Goal: Information Seeking & Learning: Check status

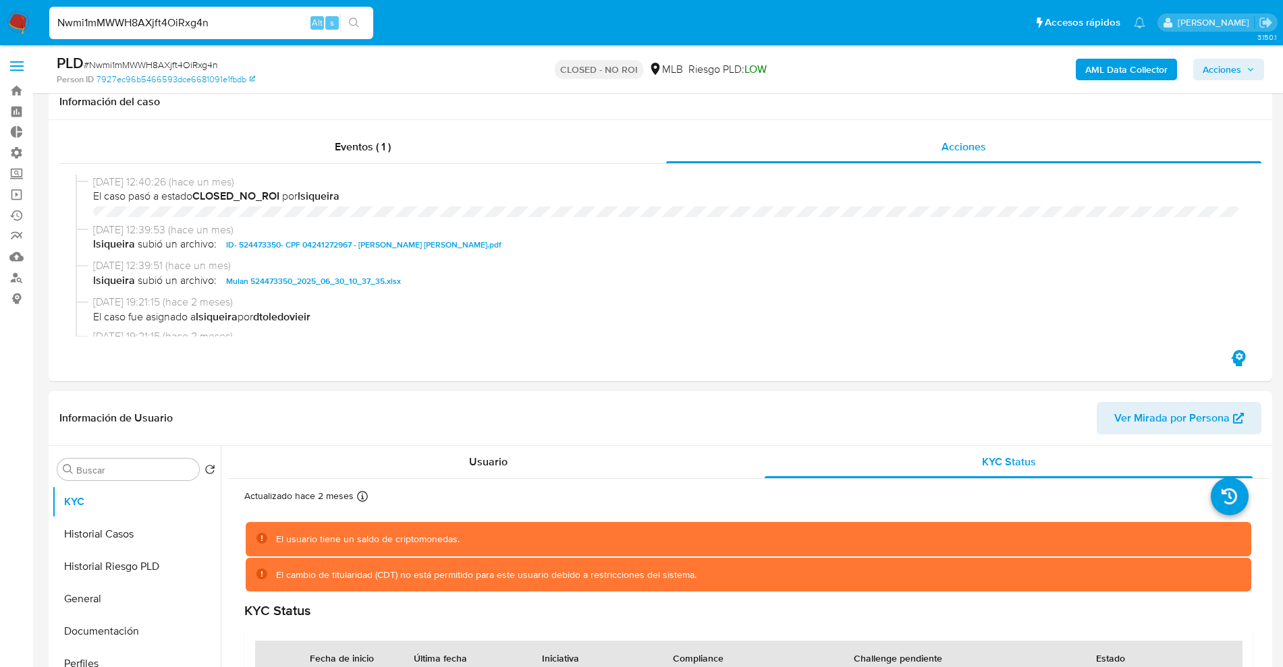
select select "10"
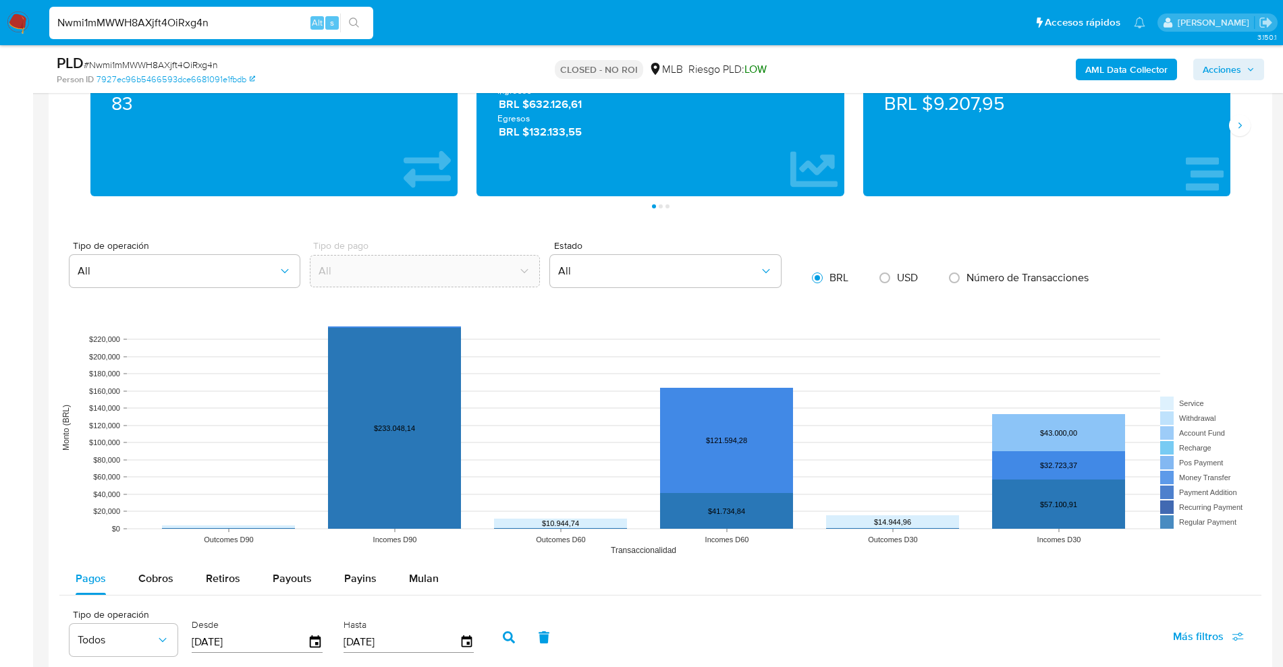
scroll to position [1, 0]
drag, startPoint x: 0, startPoint y: 0, endPoint x: 0, endPoint y: 32, distance: 32.4
click at [0, 32] on nav "Pausado Ver notificaciones Nwmi1mMWWH8AXjft4OiRxg4n Alt s Accesos rápidos Presi…" at bounding box center [641, 22] width 1283 height 45
paste input "26pLCrF76phpReyNcUtvvEZg"
type input "26pLCrF76phpReyNcUtvvEZg"
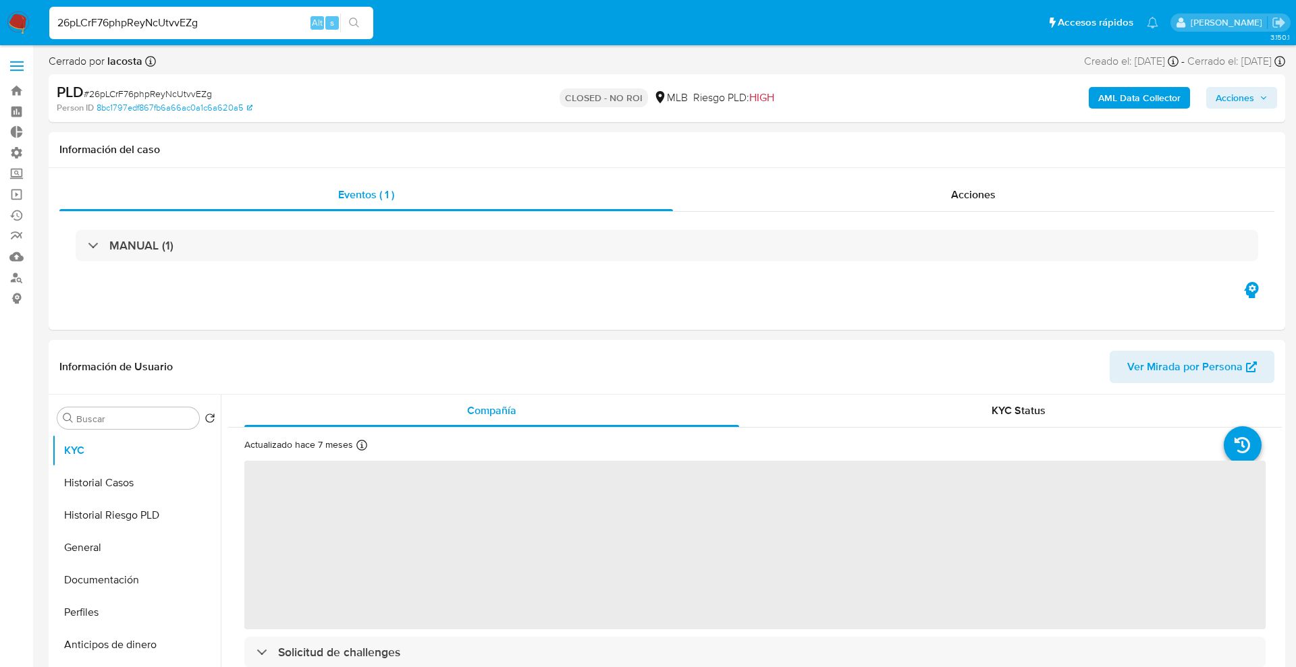
select select "10"
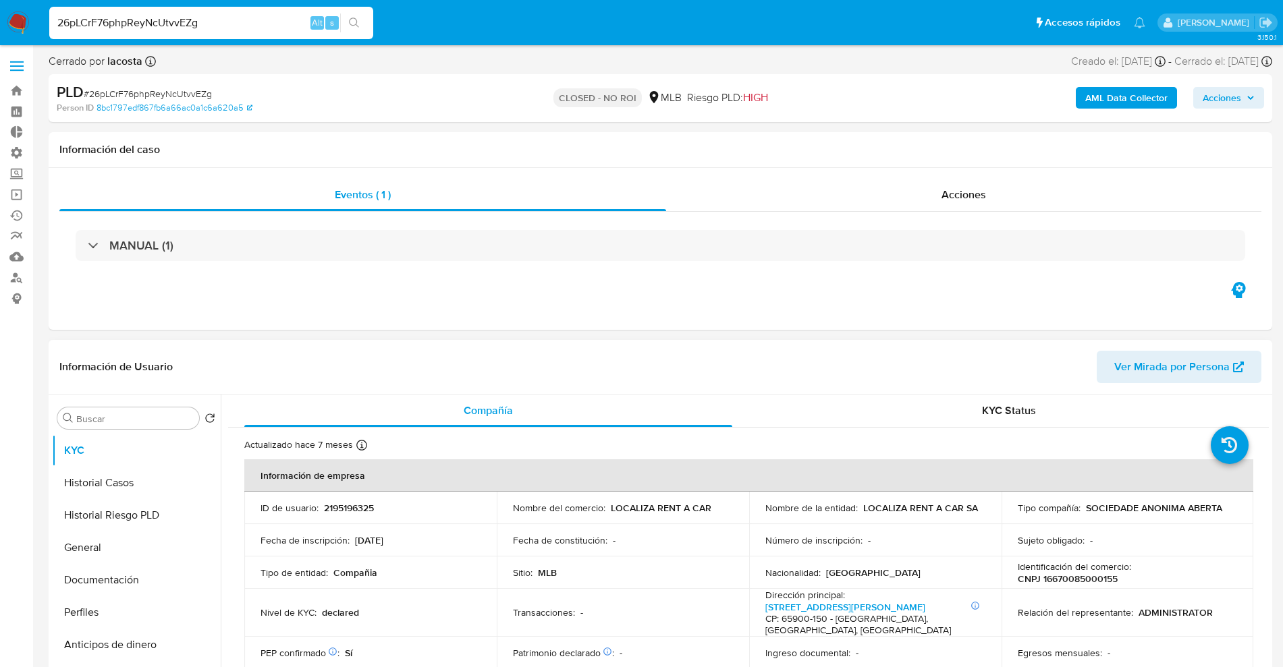
drag, startPoint x: 937, startPoint y: 389, endPoint x: 946, endPoint y: 358, distance: 32.5
click at [943, 374] on div "Información de Usuario Ver Mirada por Persona" at bounding box center [661, 367] width 1224 height 55
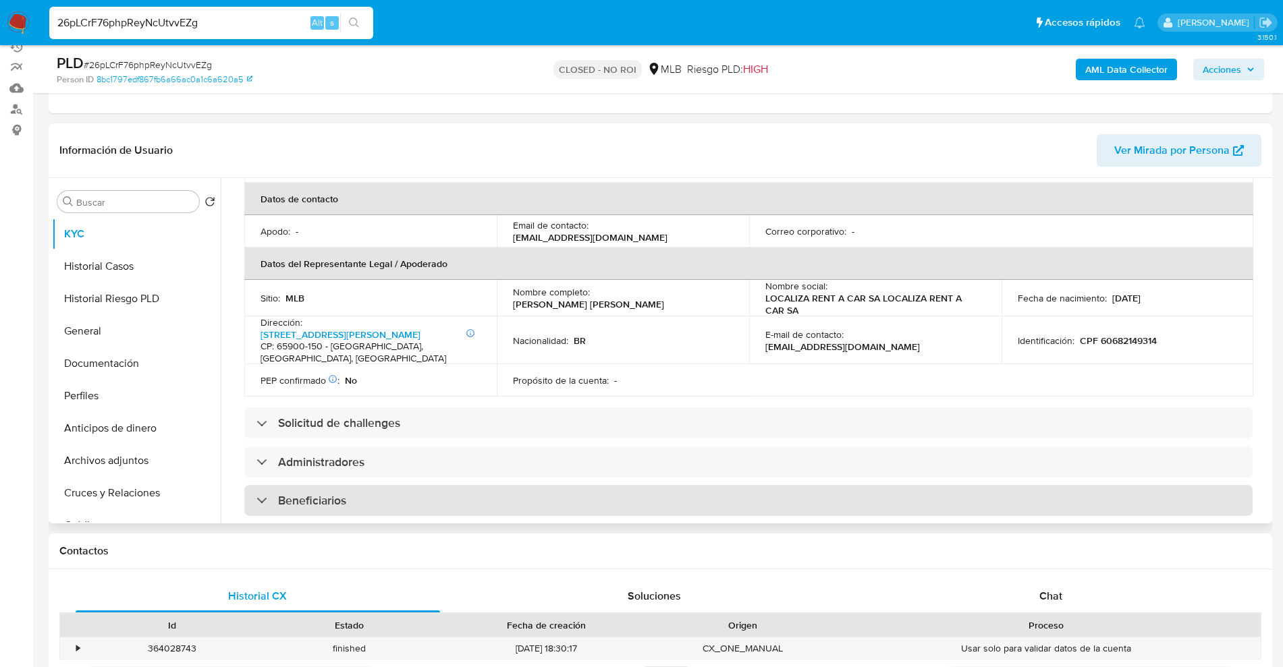
scroll to position [422, 0]
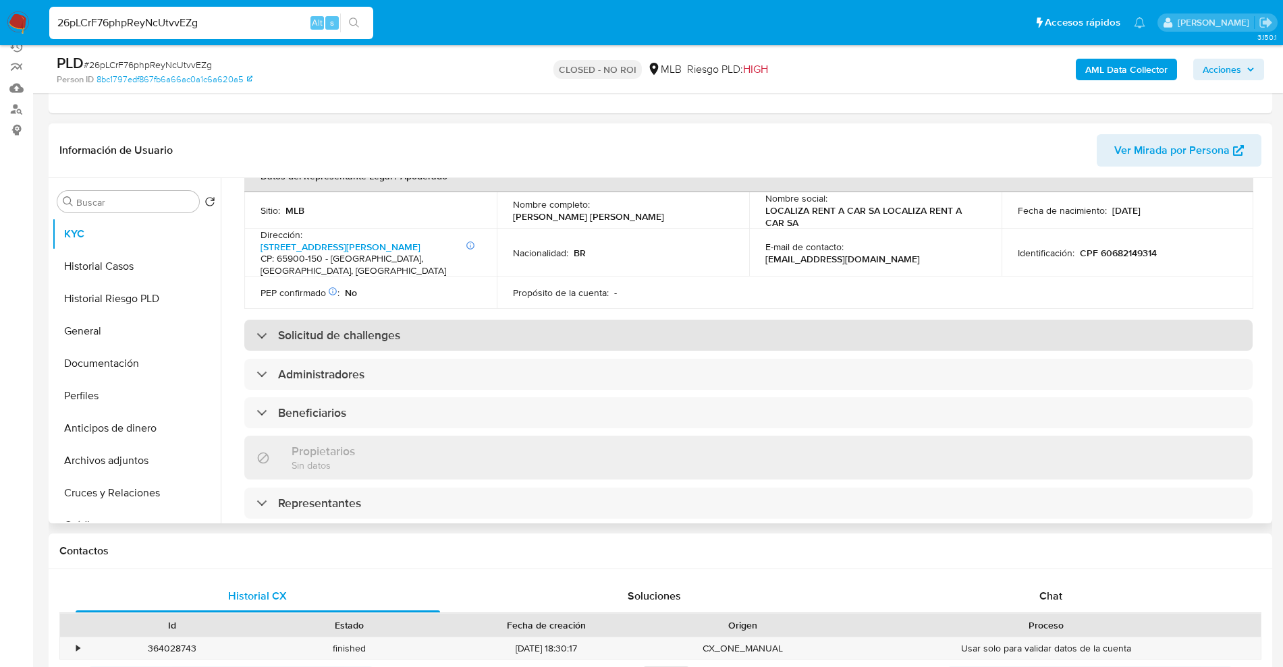
click at [400, 328] on h3 "Solicitud de challenges" at bounding box center [339, 335] width 122 height 15
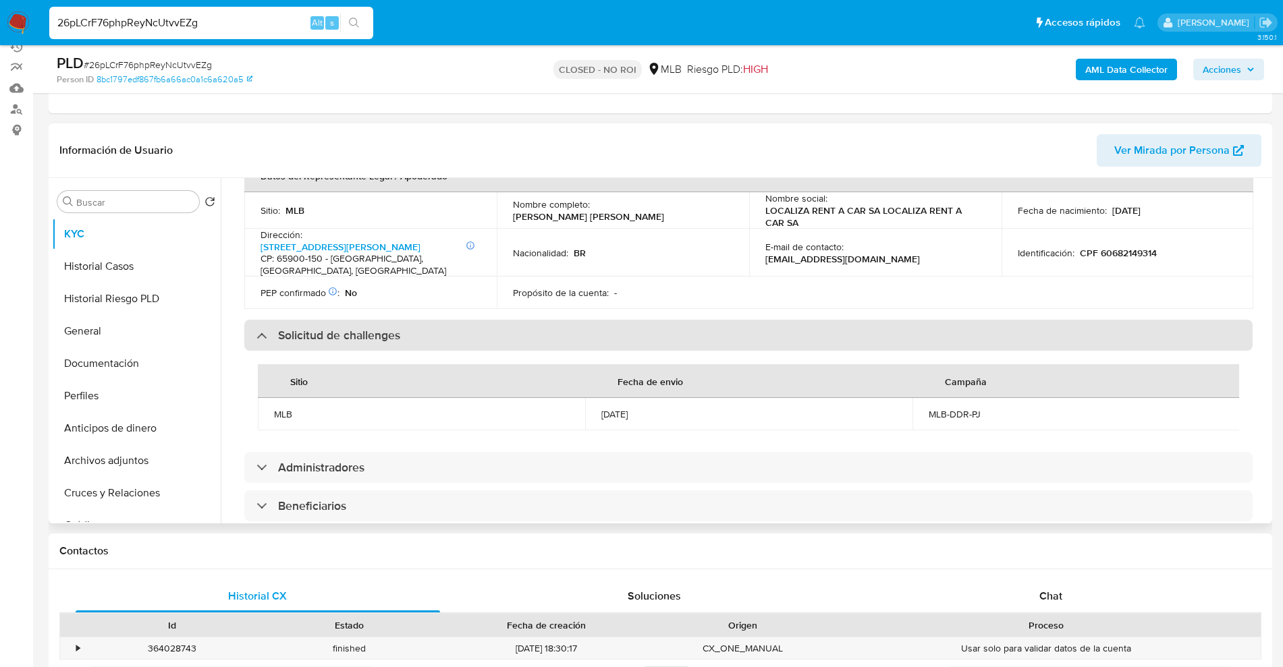
click at [400, 328] on h3 "Solicitud de challenges" at bounding box center [339, 335] width 122 height 15
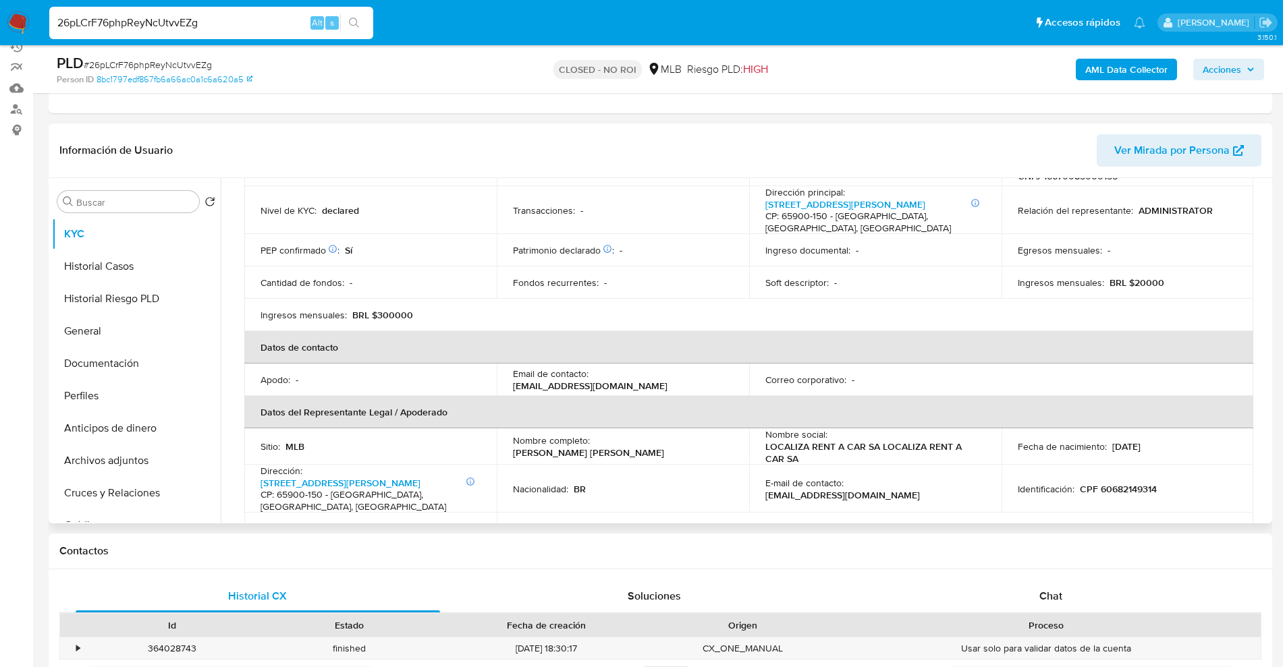
scroll to position [0, 0]
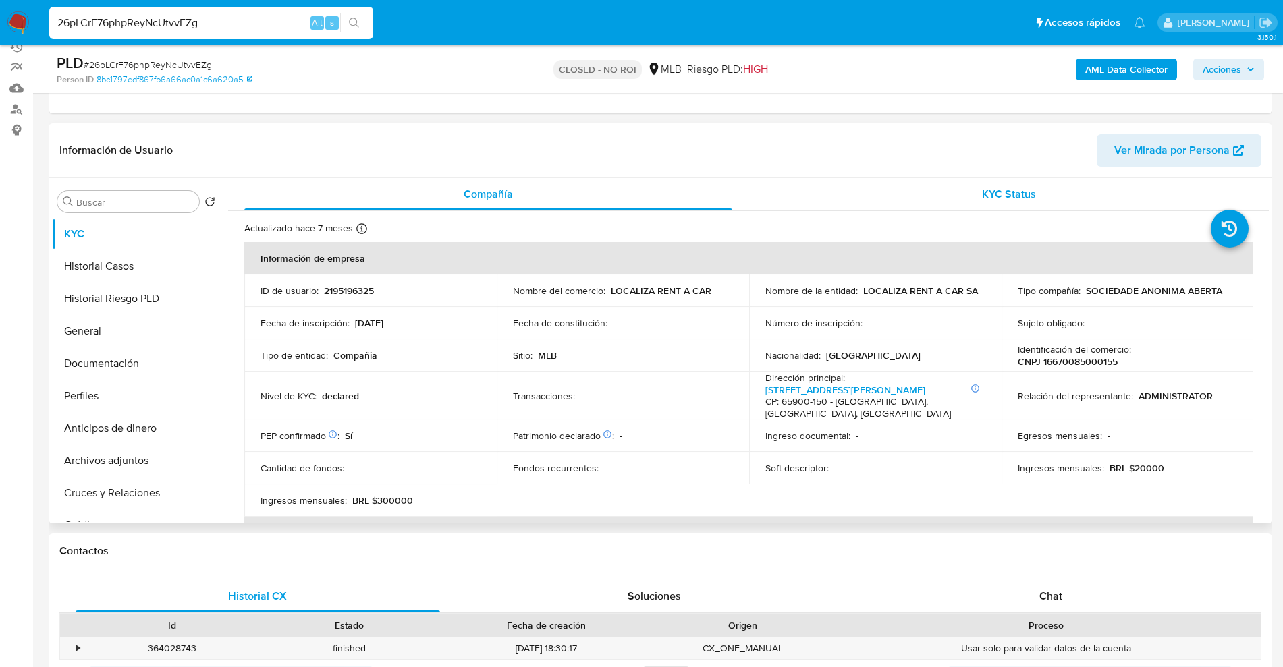
click at [988, 209] on div "KYC Status" at bounding box center [1009, 194] width 488 height 32
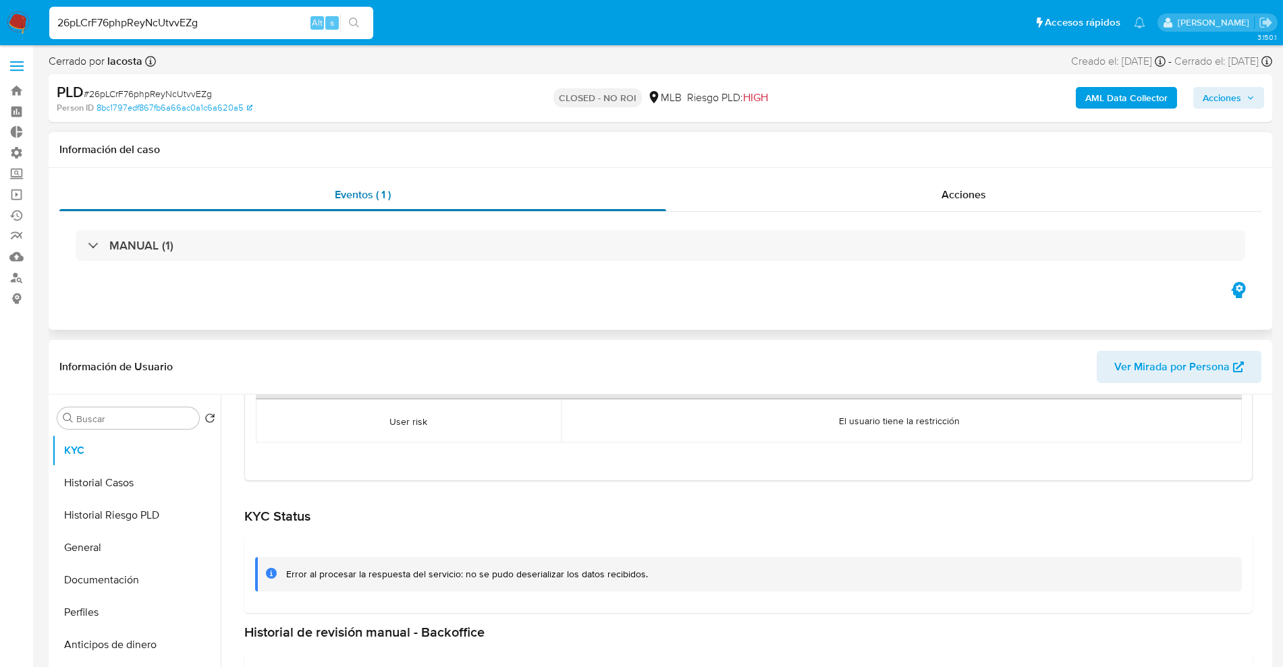
click at [285, 187] on div "Eventos ( 1 )" at bounding box center [362, 195] width 607 height 32
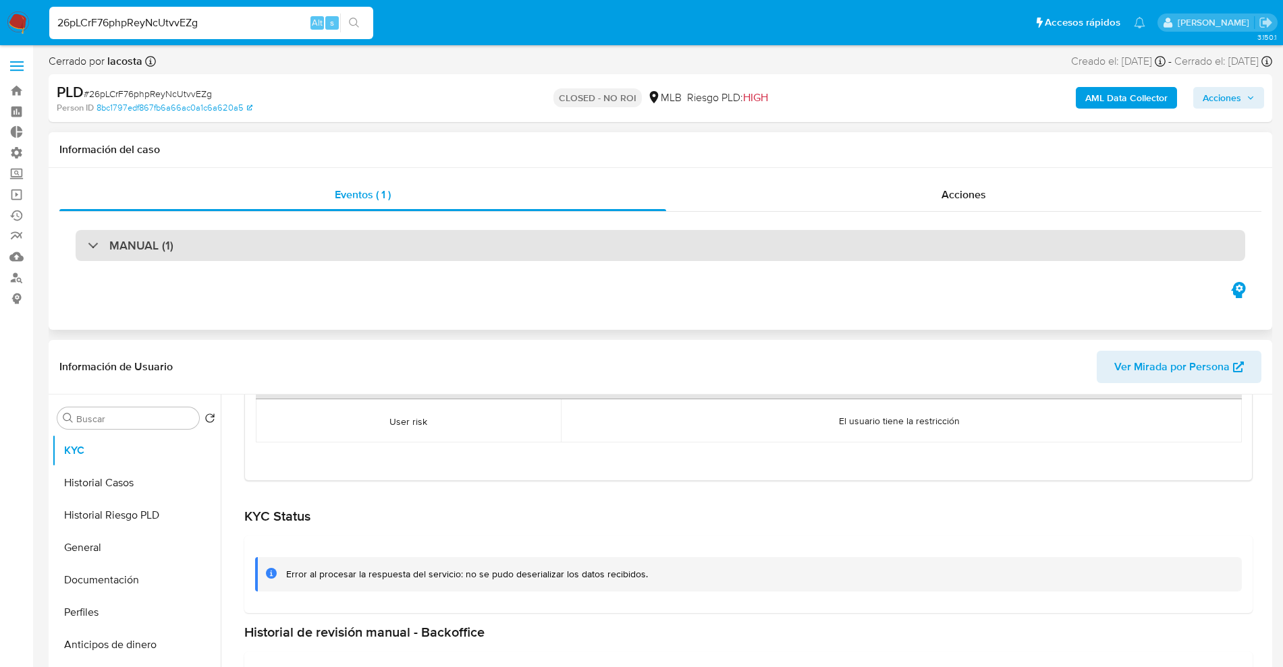
click at [269, 255] on div "MANUAL (1)" at bounding box center [661, 245] width 1170 height 31
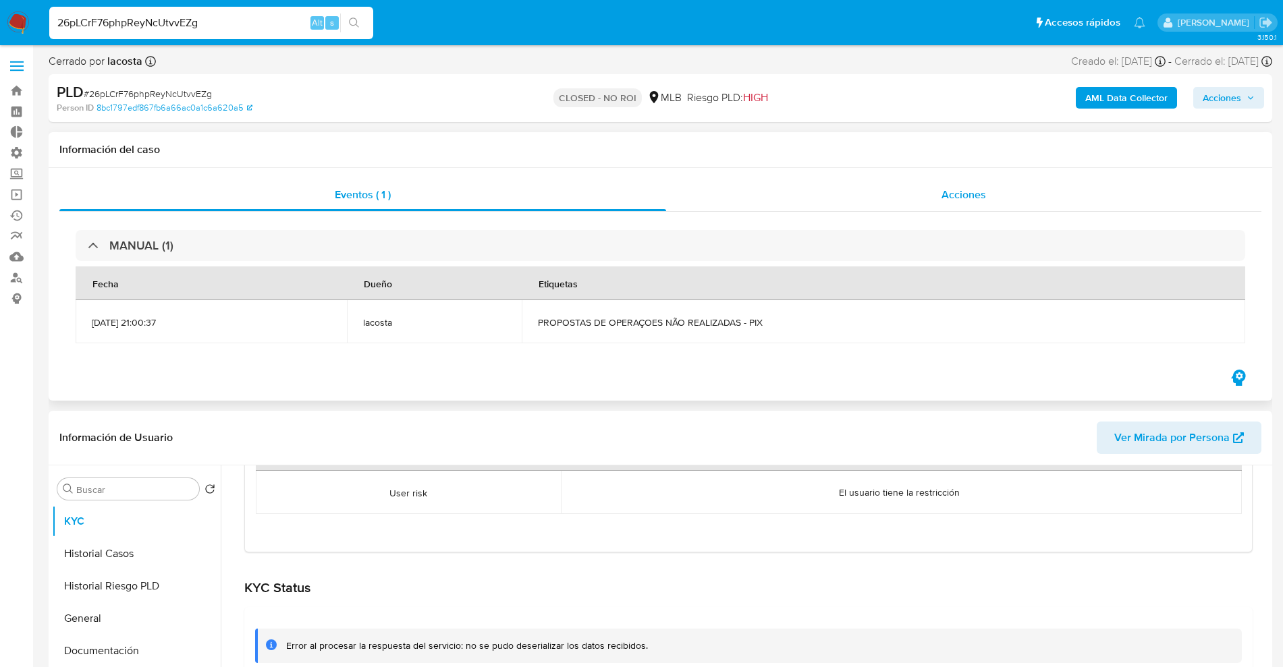
click at [1000, 194] on div "Acciones" at bounding box center [963, 195] width 595 height 32
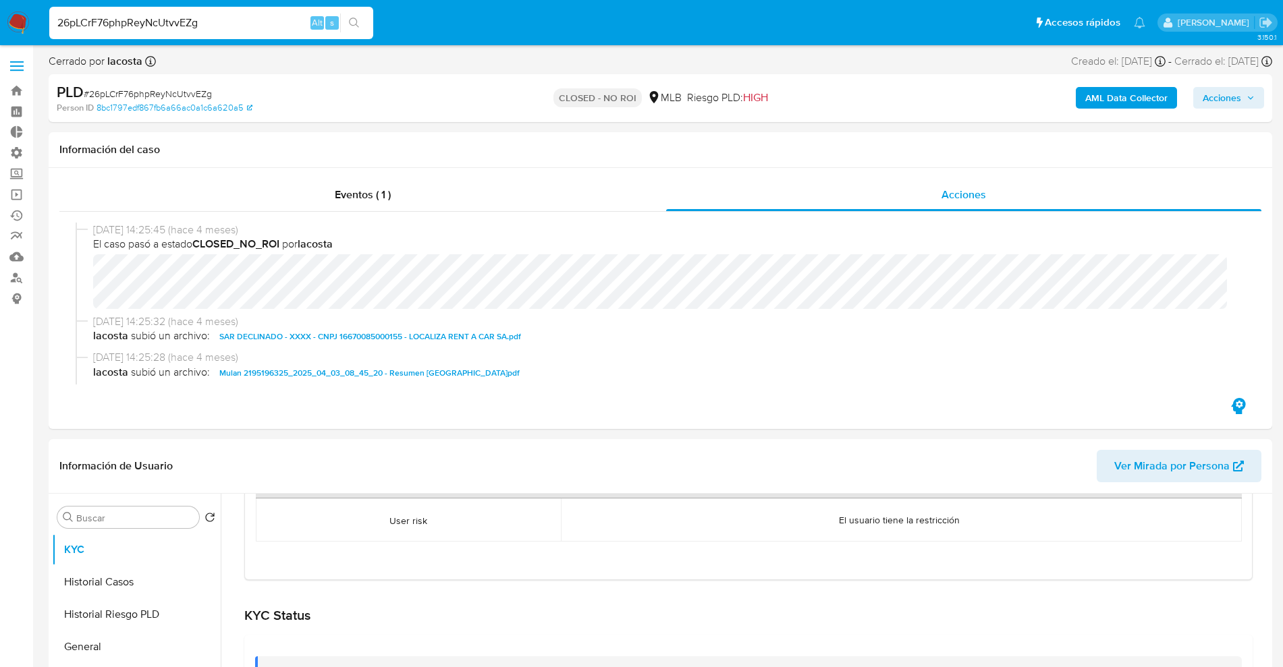
drag, startPoint x: 279, startPoint y: 30, endPoint x: 254, endPoint y: 27, distance: 25.9
click at [258, 27] on input "26pLCrF76phpReyNcUtvvEZg" at bounding box center [211, 23] width 324 height 18
drag, startPoint x: 254, startPoint y: 27, endPoint x: 0, endPoint y: 34, distance: 253.9
click at [0, 34] on nav "Pausado Ver notificaciones 26pLCrF76phpReyNcUtvvEZg Alt s Accesos rápidos Presi…" at bounding box center [641, 22] width 1283 height 45
drag, startPoint x: 221, startPoint y: 22, endPoint x: 17, endPoint y: 15, distance: 204.6
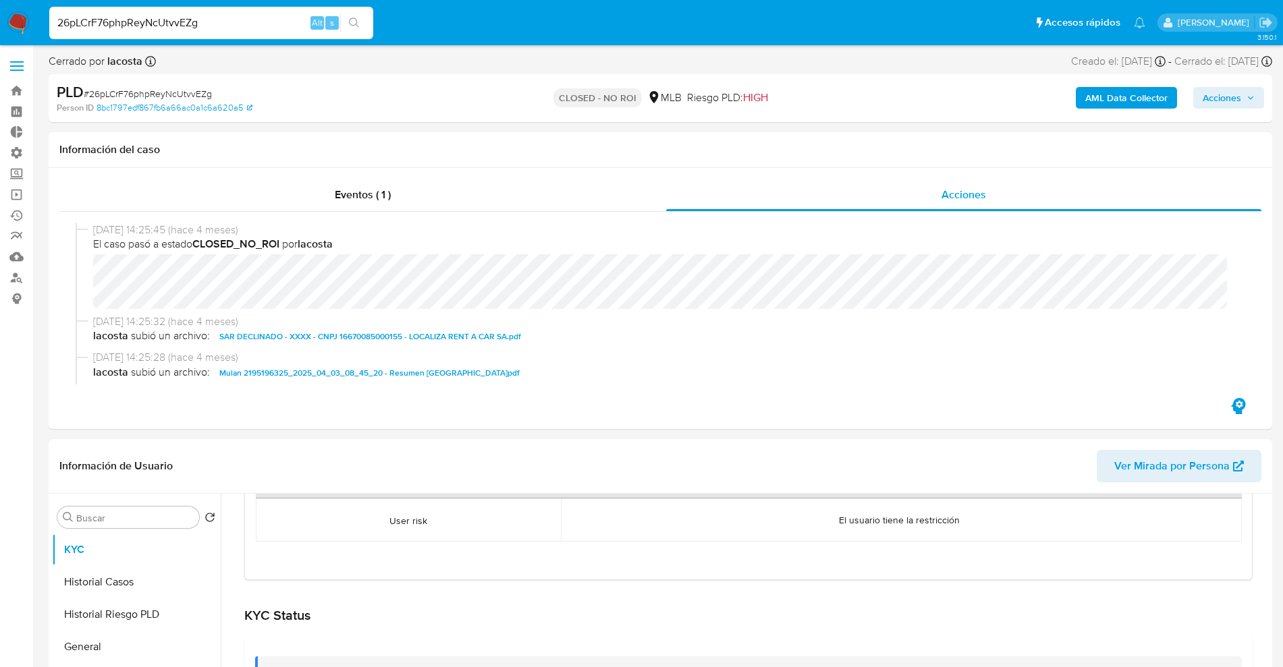
click at [1, 17] on nav "Pausado Ver notificaciones 26pLCrF76phpReyNcUtvvEZg Alt s Accesos rápidos Presi…" at bounding box center [641, 22] width 1283 height 45
paste input "QPKYhNrQ4bYyZigchLDRKmah"
type input "QPKYhNrQ4bYyZigchLDRKmah"
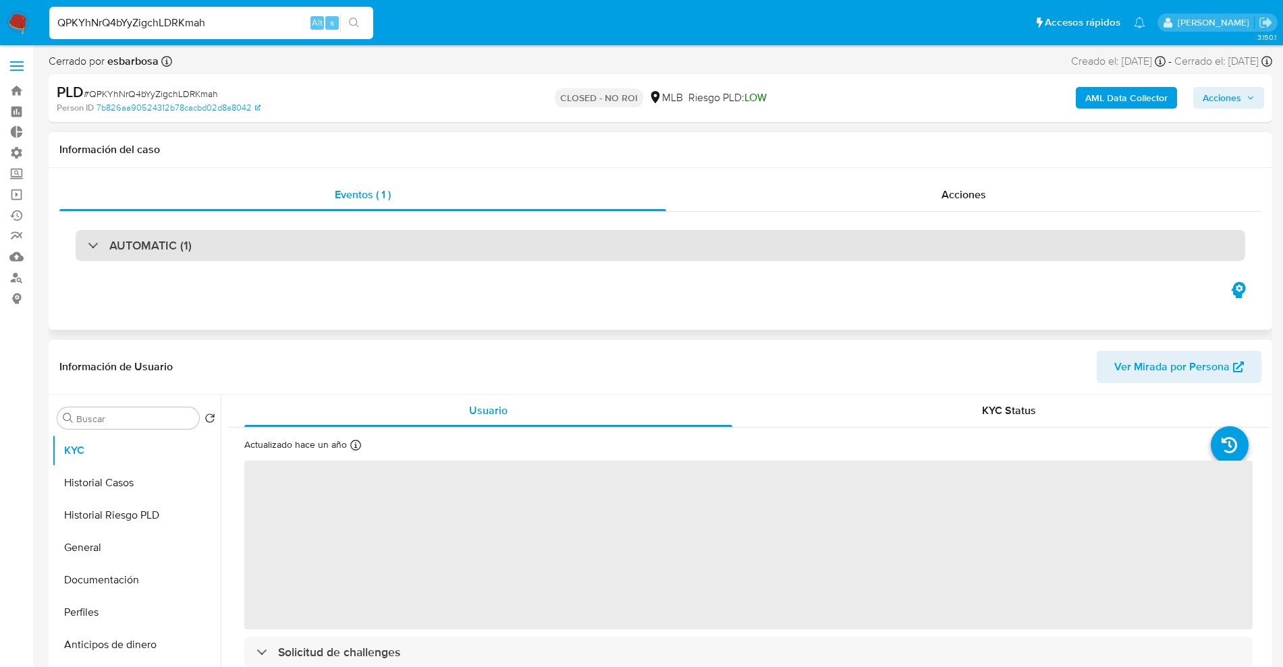
click at [620, 253] on div "AUTOMATIC (1)" at bounding box center [661, 245] width 1170 height 31
select select "10"
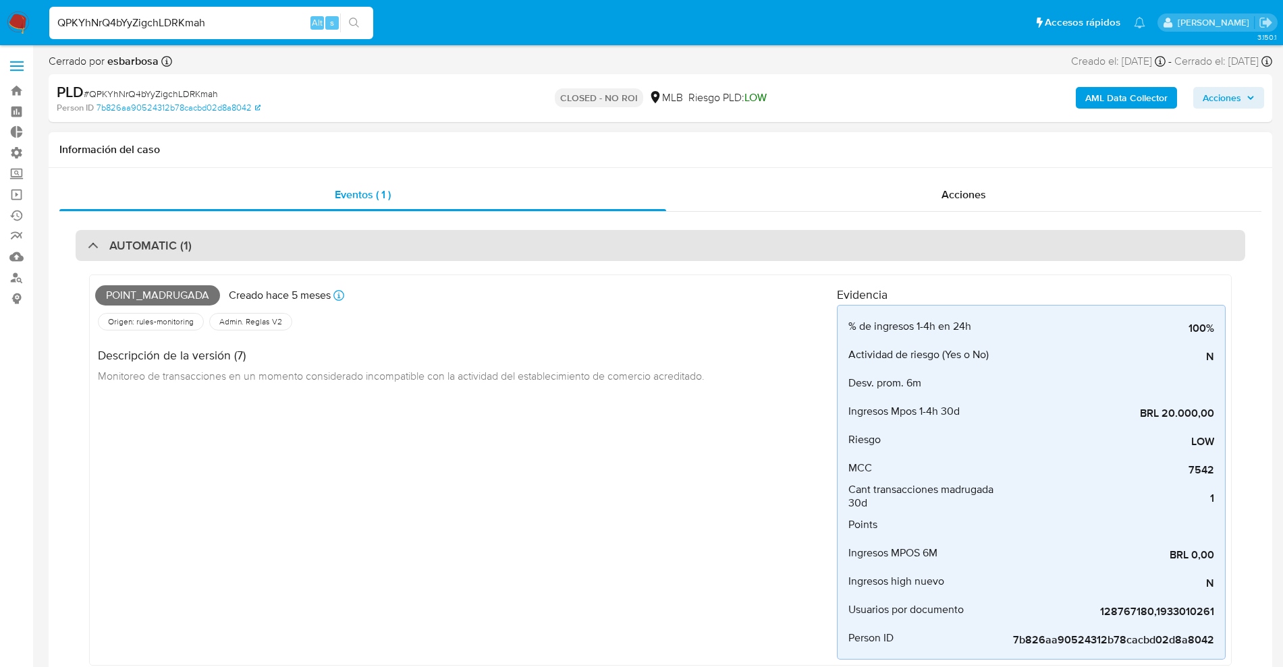
click at [722, 238] on div "AUTOMATIC (1)" at bounding box center [661, 245] width 1170 height 31
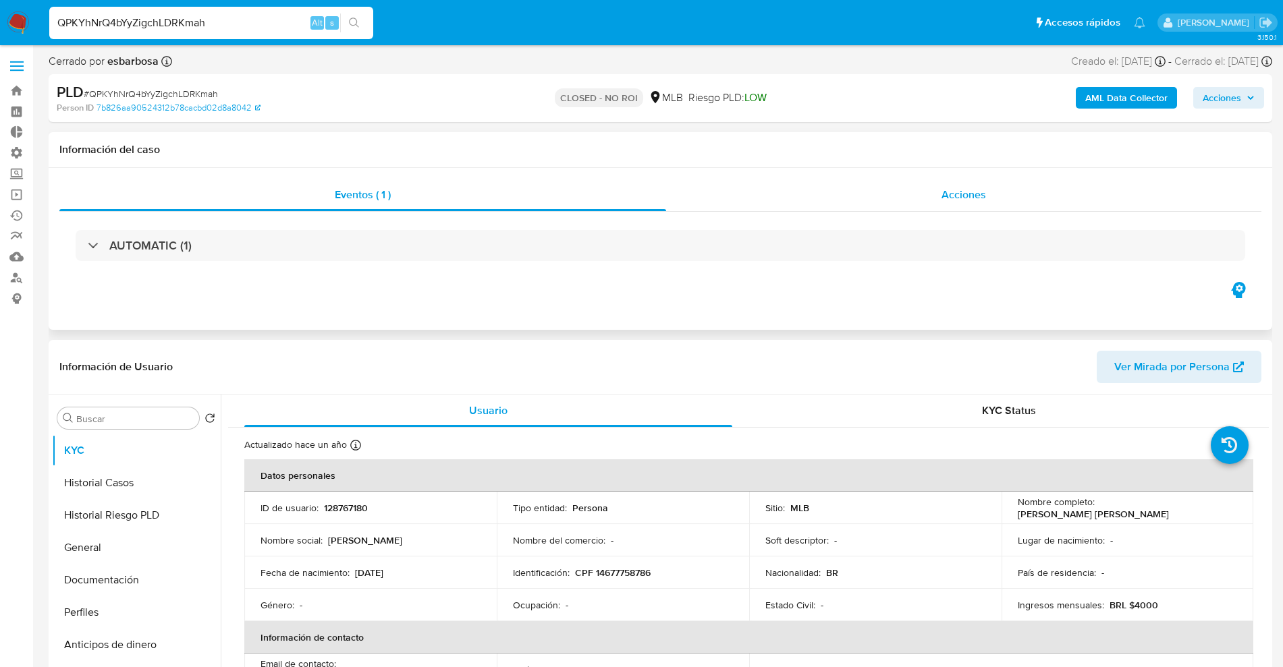
click at [909, 196] on div "Acciones" at bounding box center [963, 195] width 595 height 32
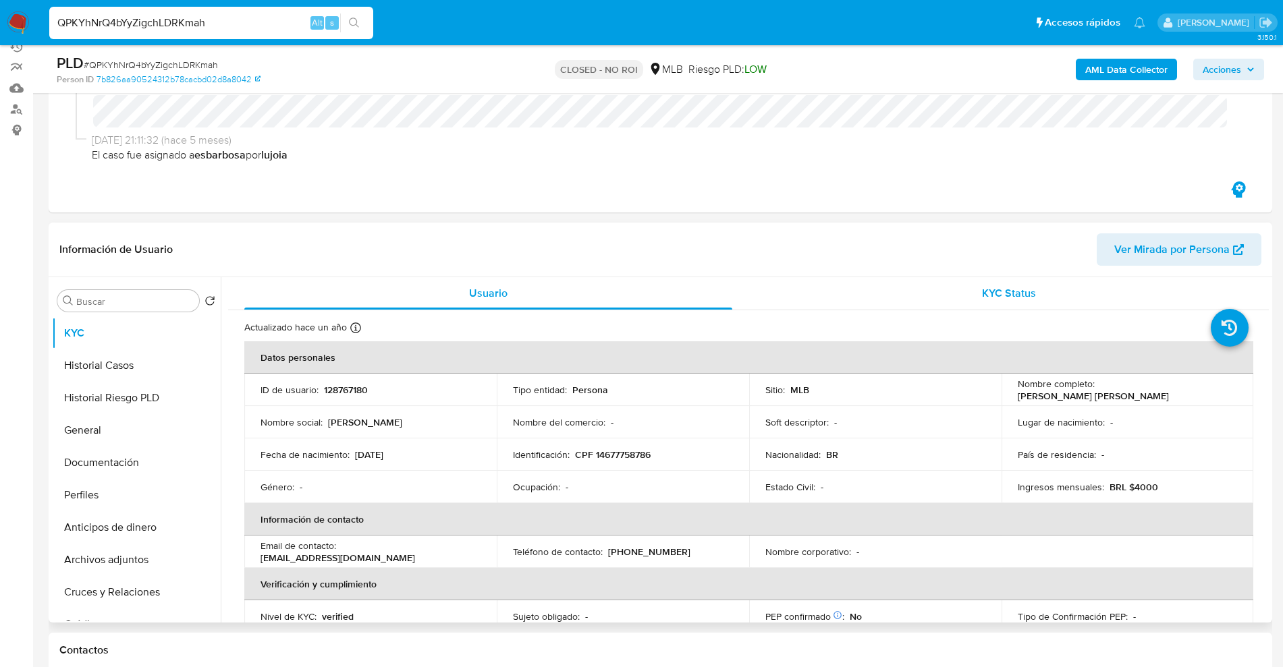
click at [932, 296] on div "KYC Status" at bounding box center [1009, 293] width 488 height 32
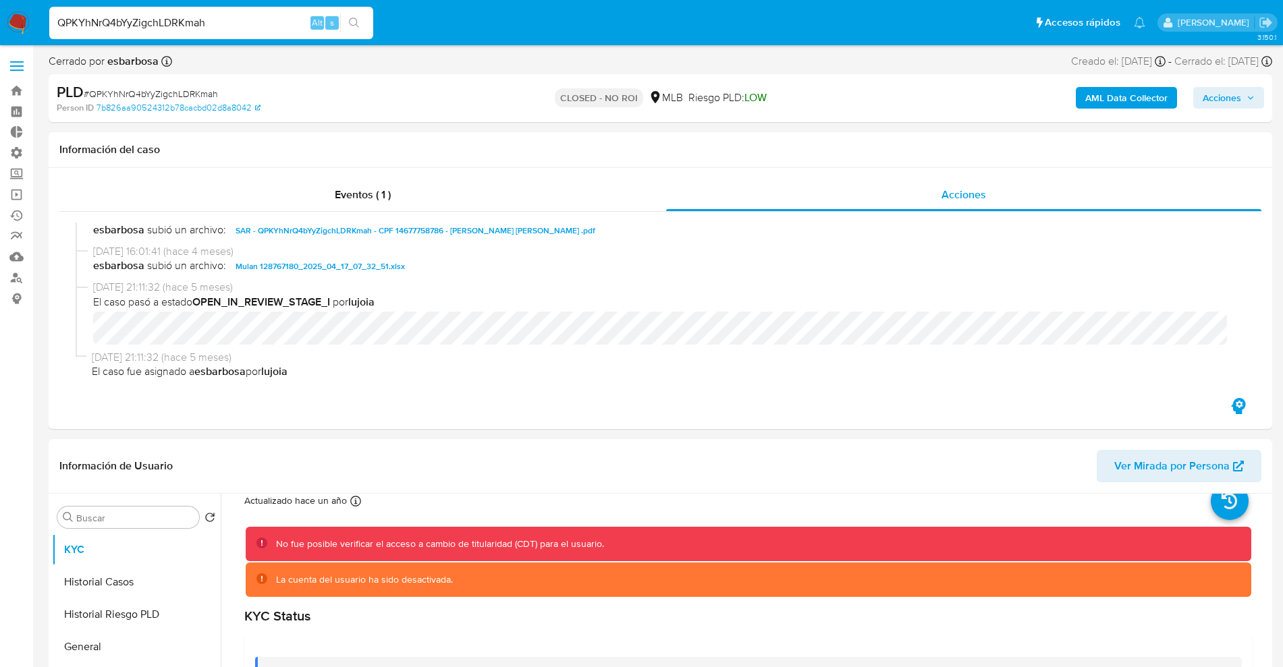
click at [1157, 104] on b "AML Data Collector" at bounding box center [1126, 98] width 82 height 22
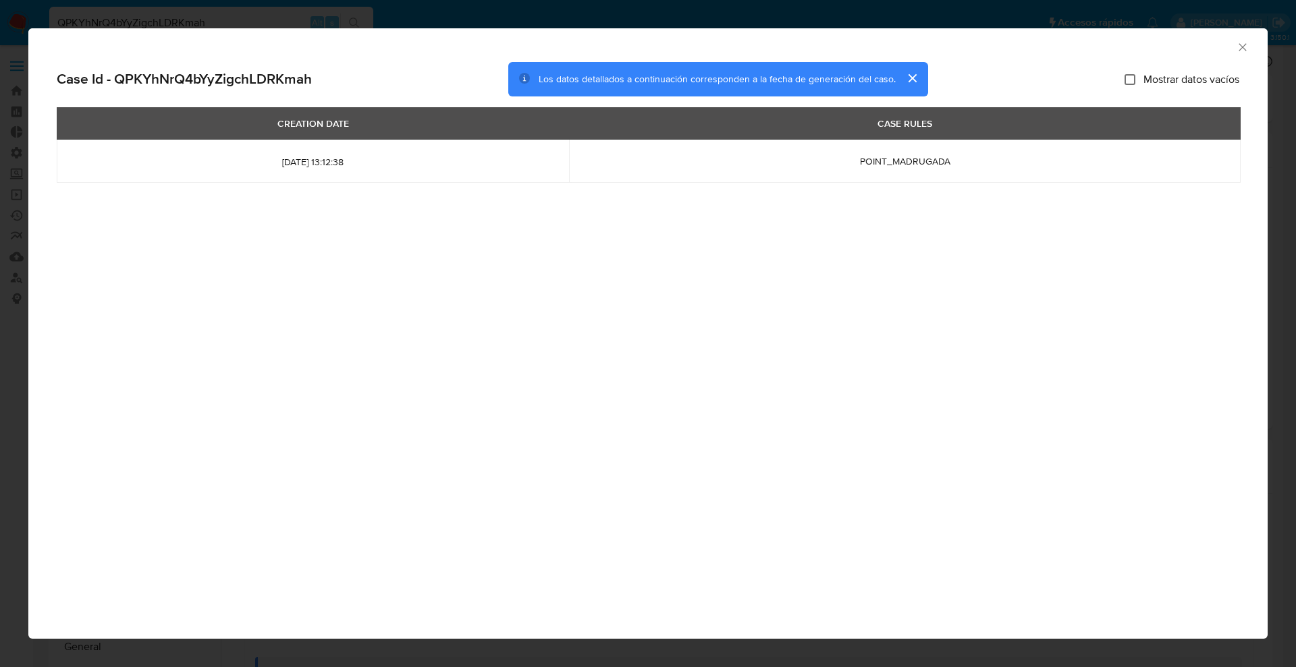
click at [1130, 75] on input "Mostrar datos vacíos" at bounding box center [1129, 79] width 11 height 11
checkbox input "false"
click at [1241, 33] on div "AML Data Collector" at bounding box center [647, 45] width 1239 height 34
click at [1234, 32] on div "AML Data Collector" at bounding box center [647, 45] width 1239 height 34
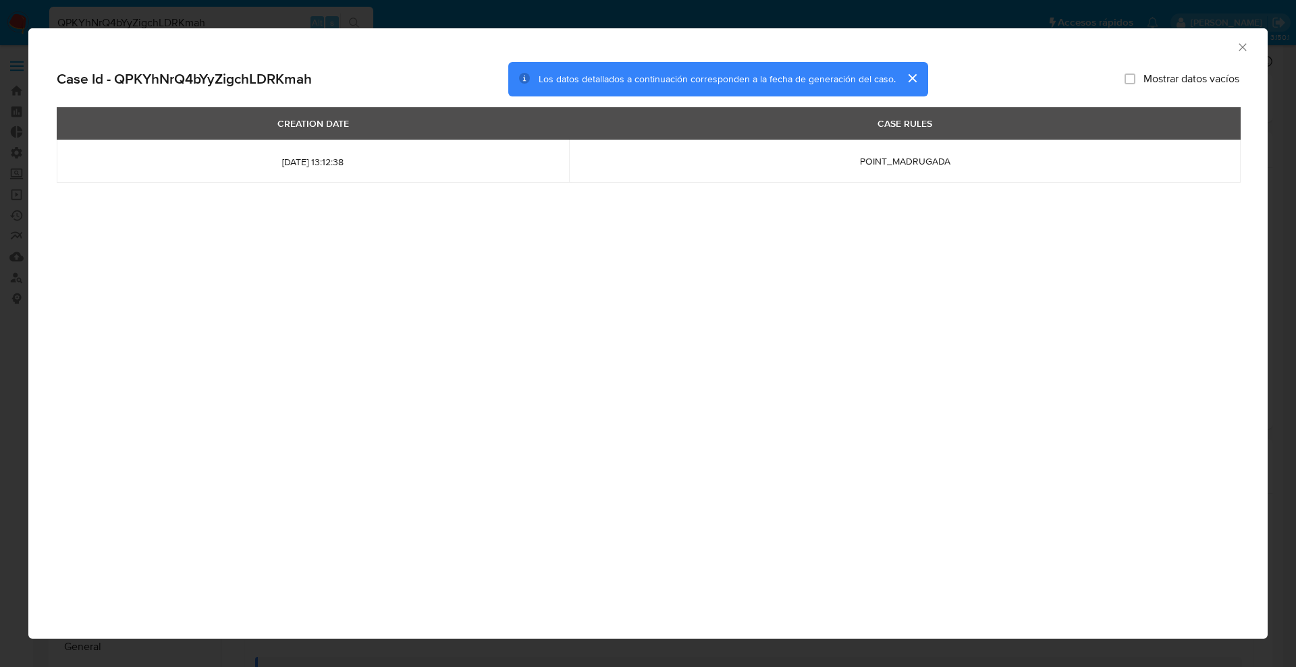
click at [1236, 47] on icon "Cerrar ventana" at bounding box center [1242, 46] width 13 height 13
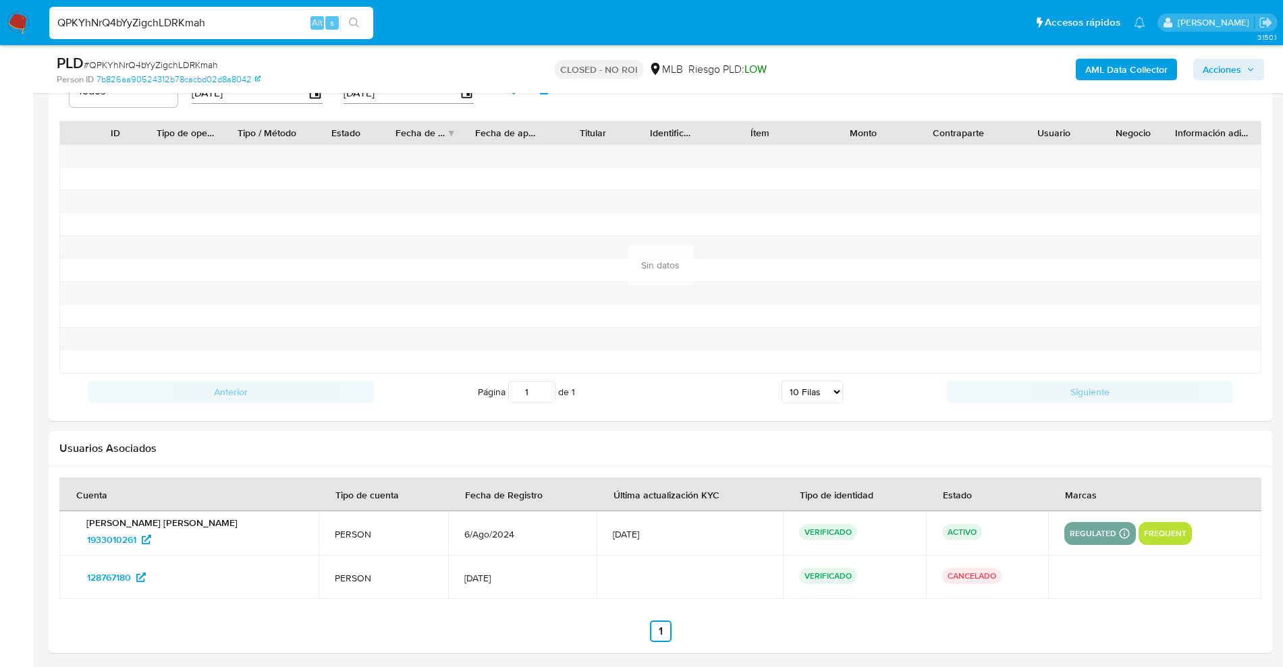
scroll to position [1650, 0]
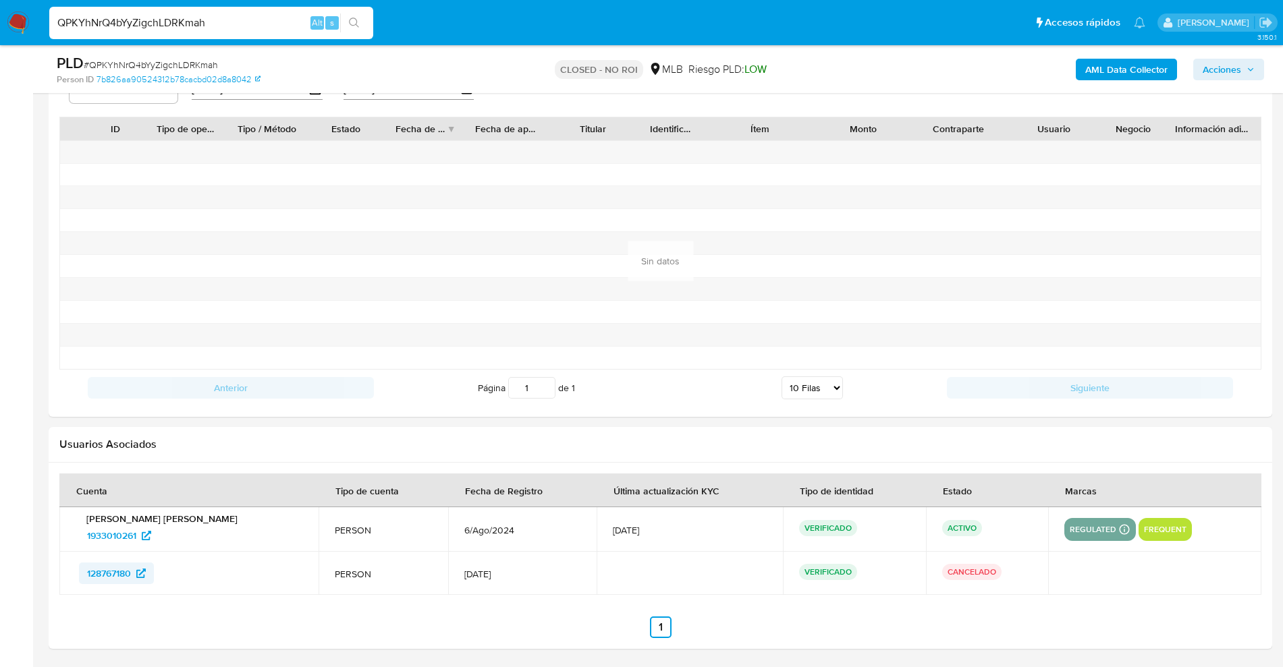
click at [115, 578] on span "128767180" at bounding box center [109, 574] width 44 height 22
click at [86, 570] on link "128767180" at bounding box center [116, 574] width 75 height 22
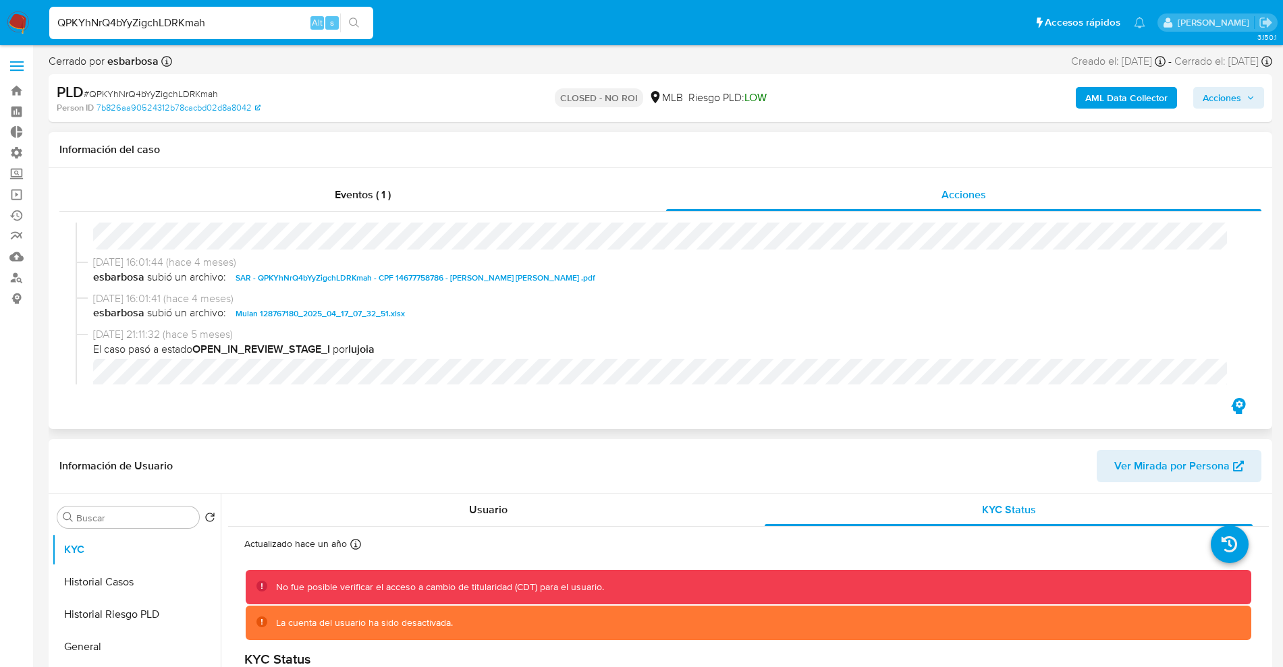
scroll to position [0, 0]
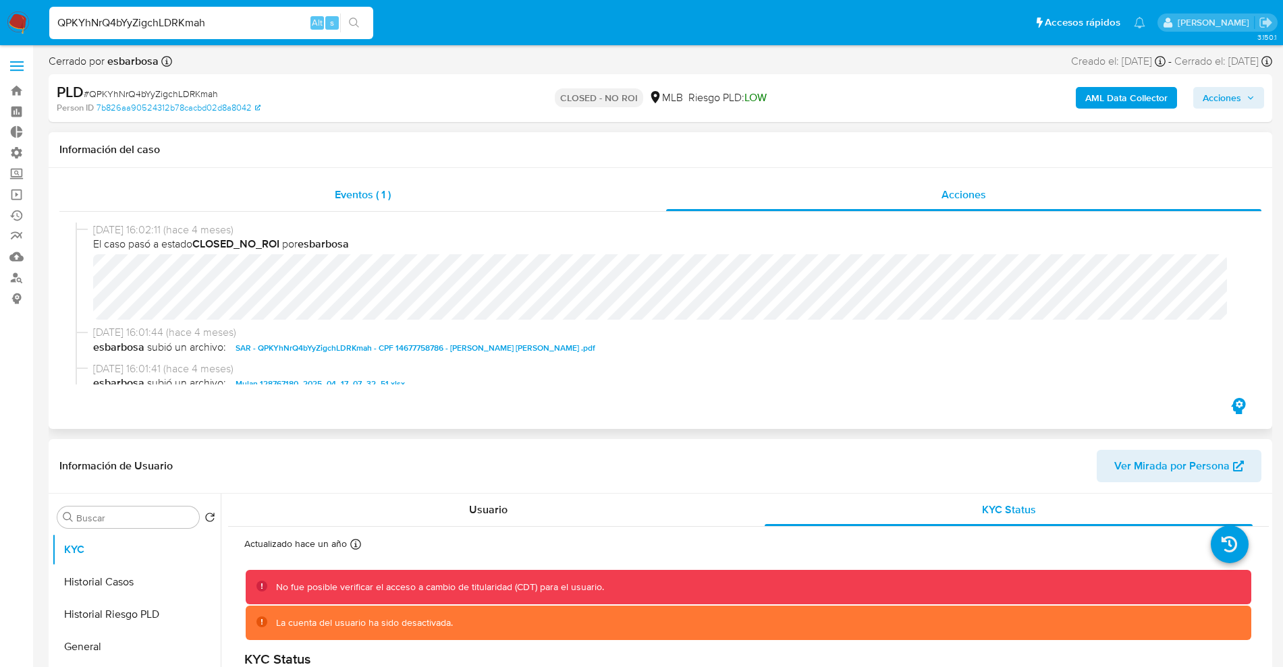
click at [358, 196] on span "Eventos ( 1 )" at bounding box center [363, 195] width 56 height 16
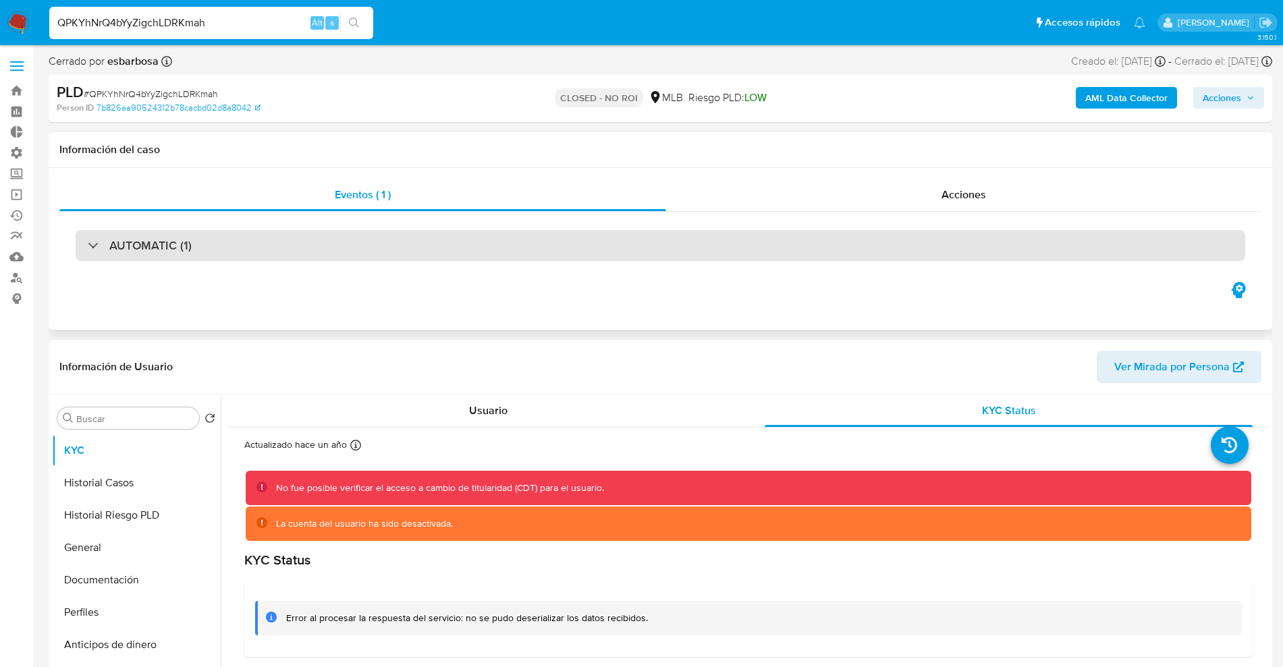
drag, startPoint x: 204, startPoint y: 224, endPoint x: 202, endPoint y: 245, distance: 21.0
click at [204, 236] on div "AUTOMATIC (1)" at bounding box center [660, 245] width 1202 height 67
click at [202, 245] on div "AUTOMATIC (1)" at bounding box center [661, 245] width 1170 height 31
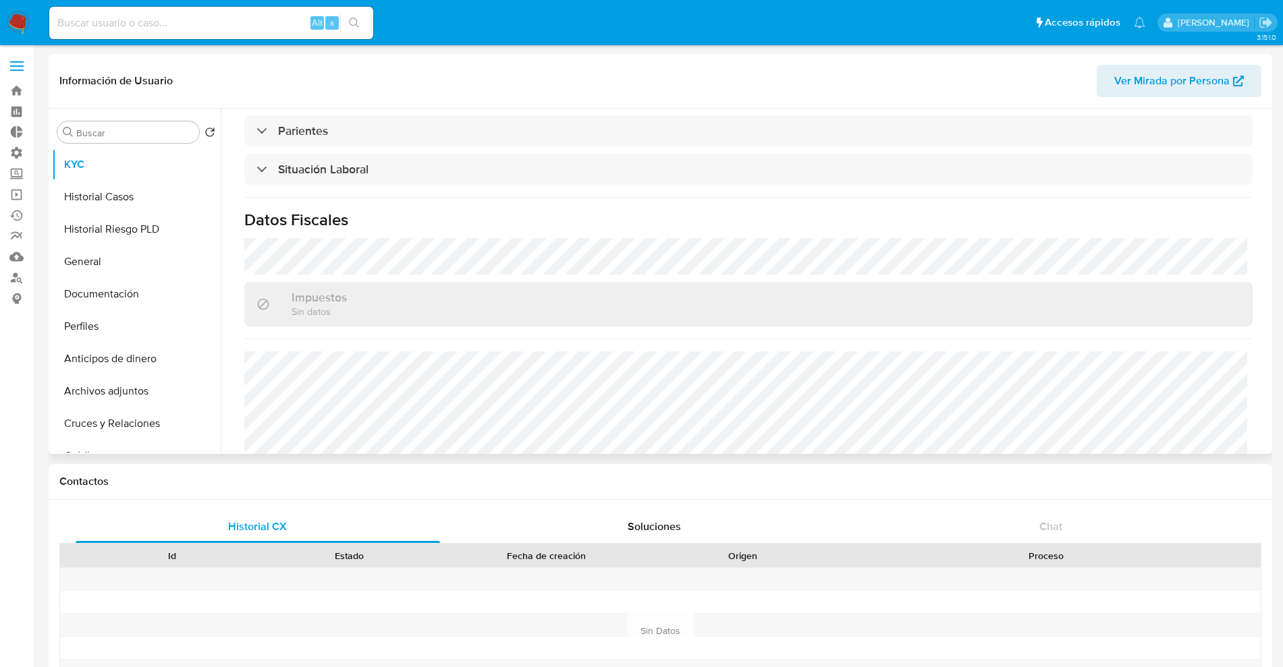
scroll to position [562, 0]
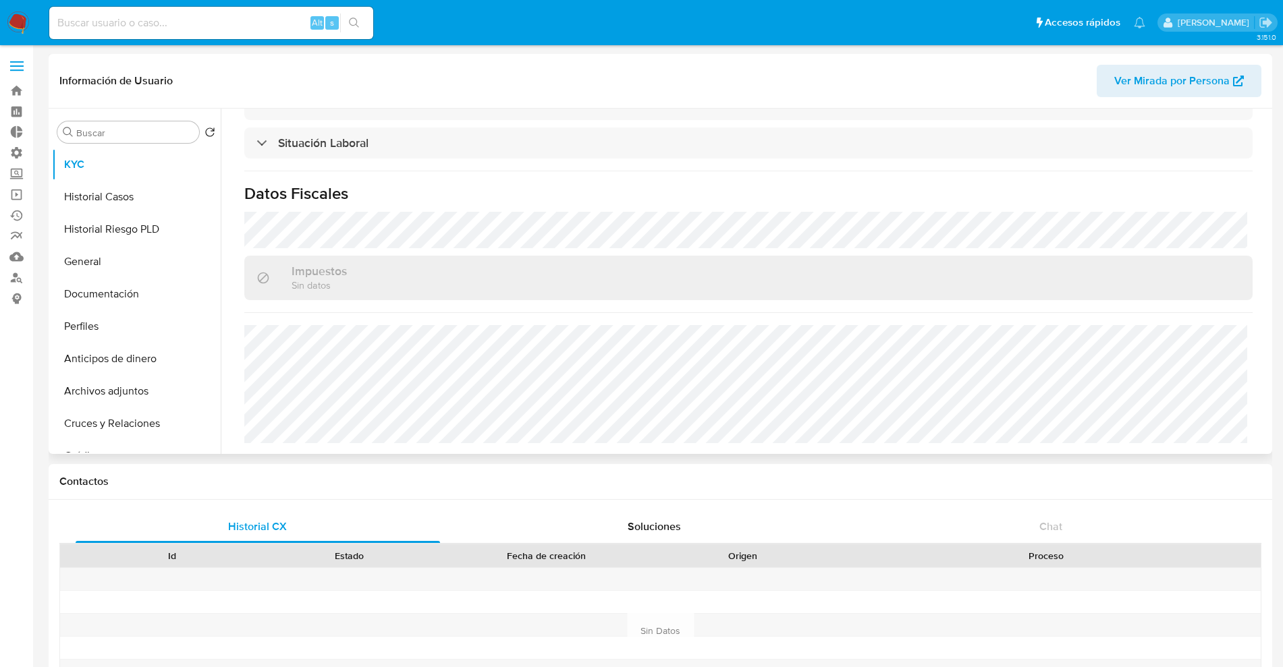
select select "10"
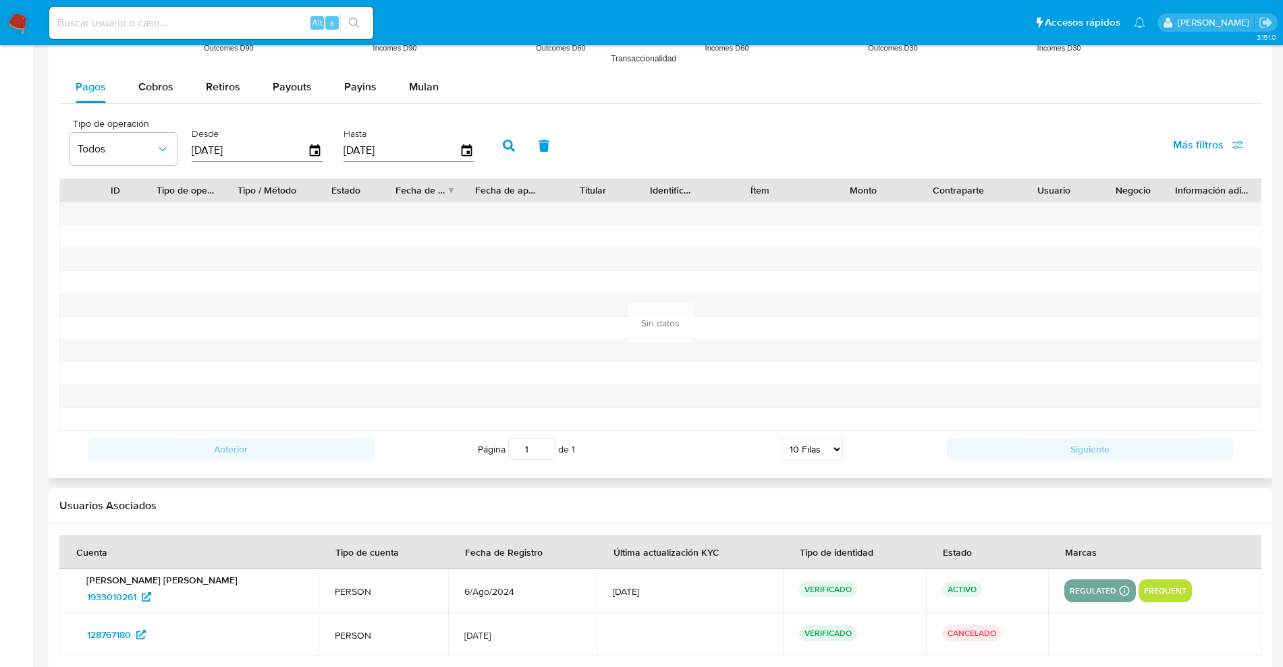
scroll to position [1313, 0]
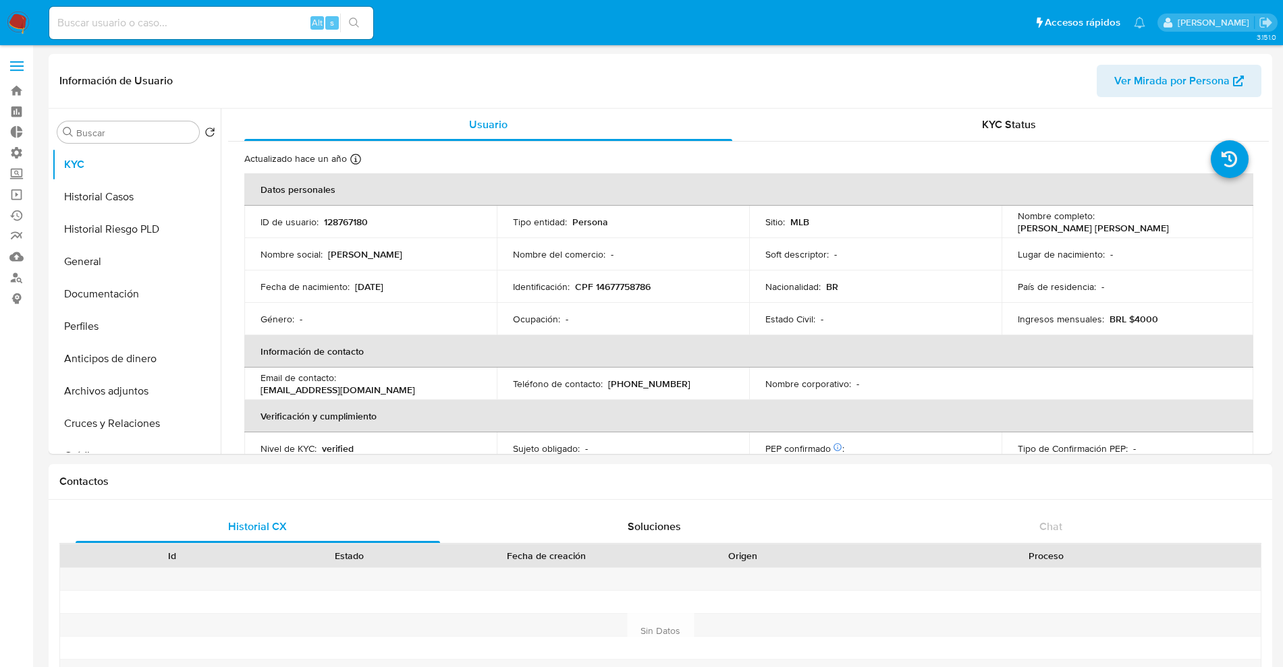
select select "10"
drag, startPoint x: 132, startPoint y: 37, endPoint x: 144, endPoint y: 25, distance: 17.2
click at [132, 37] on div "Alt s" at bounding box center [211, 23] width 324 height 32
click at [144, 24] on input at bounding box center [211, 23] width 324 height 18
paste input "QPKYhNrQ4bYyZigchLDRKmah"
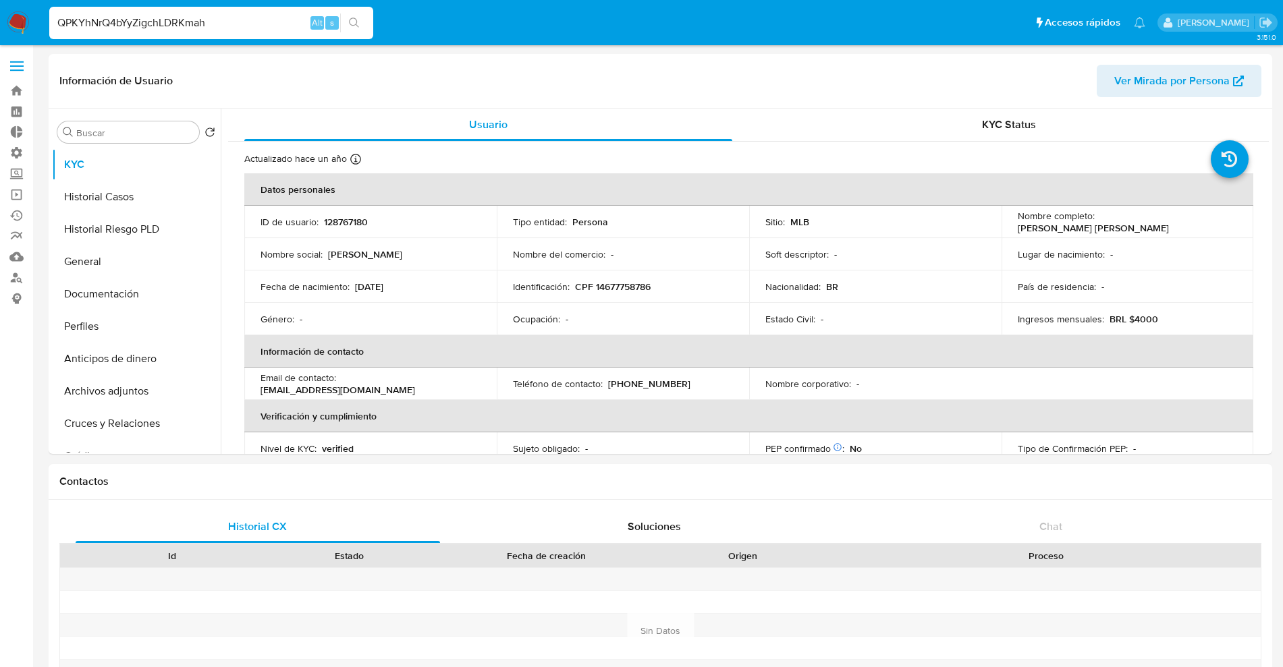
type input "QPKYhNrQ4bYyZigchLDRKmah"
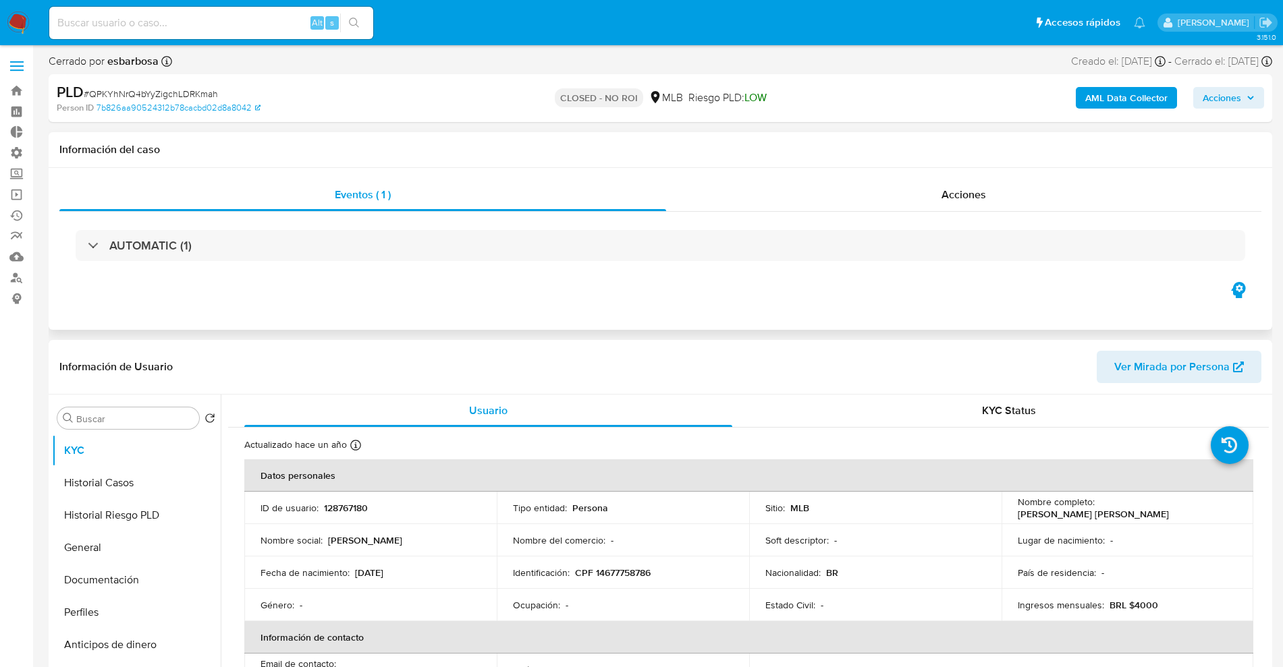
select select "10"
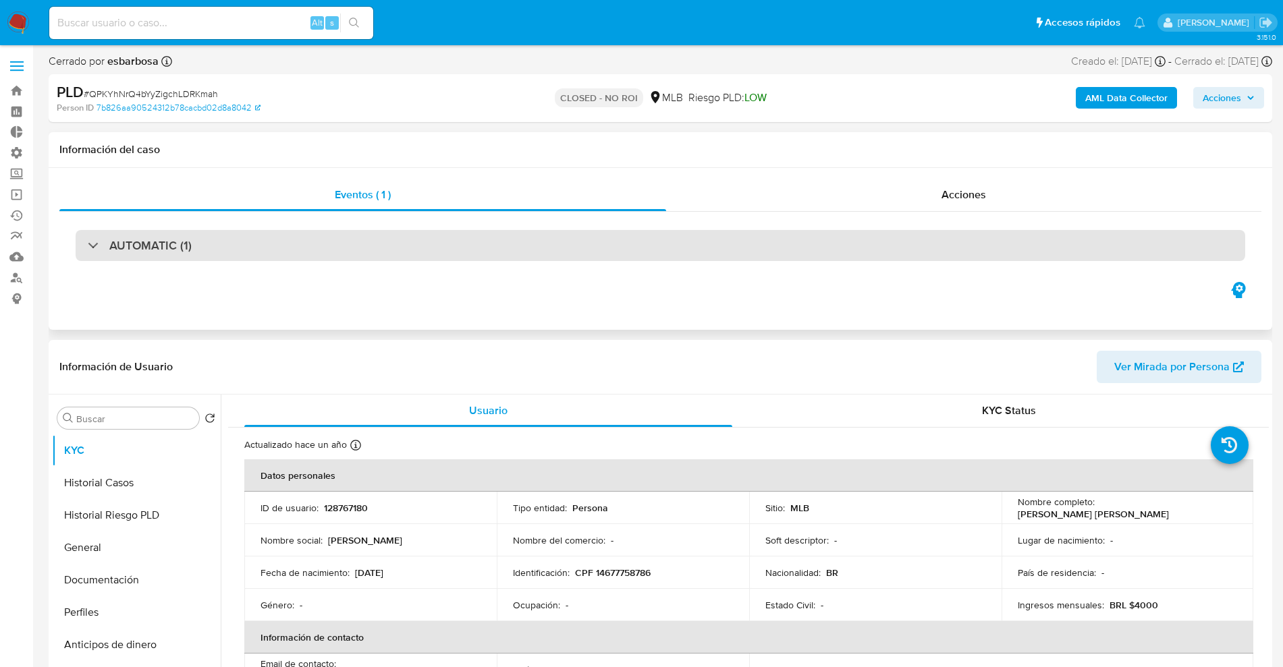
drag, startPoint x: 847, startPoint y: 245, endPoint x: 842, endPoint y: 250, distance: 7.2
click at [842, 250] on div "AUTOMATIC (1)" at bounding box center [661, 245] width 1170 height 31
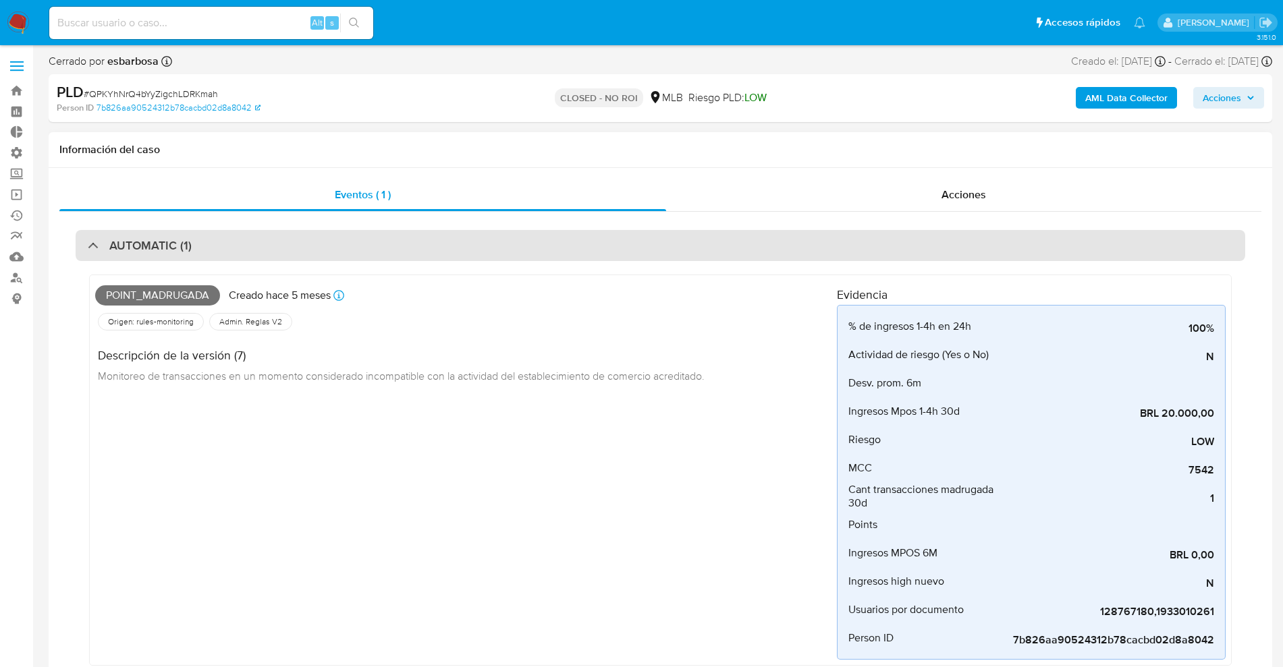
click at [845, 242] on div "AUTOMATIC (1)" at bounding box center [661, 245] width 1170 height 31
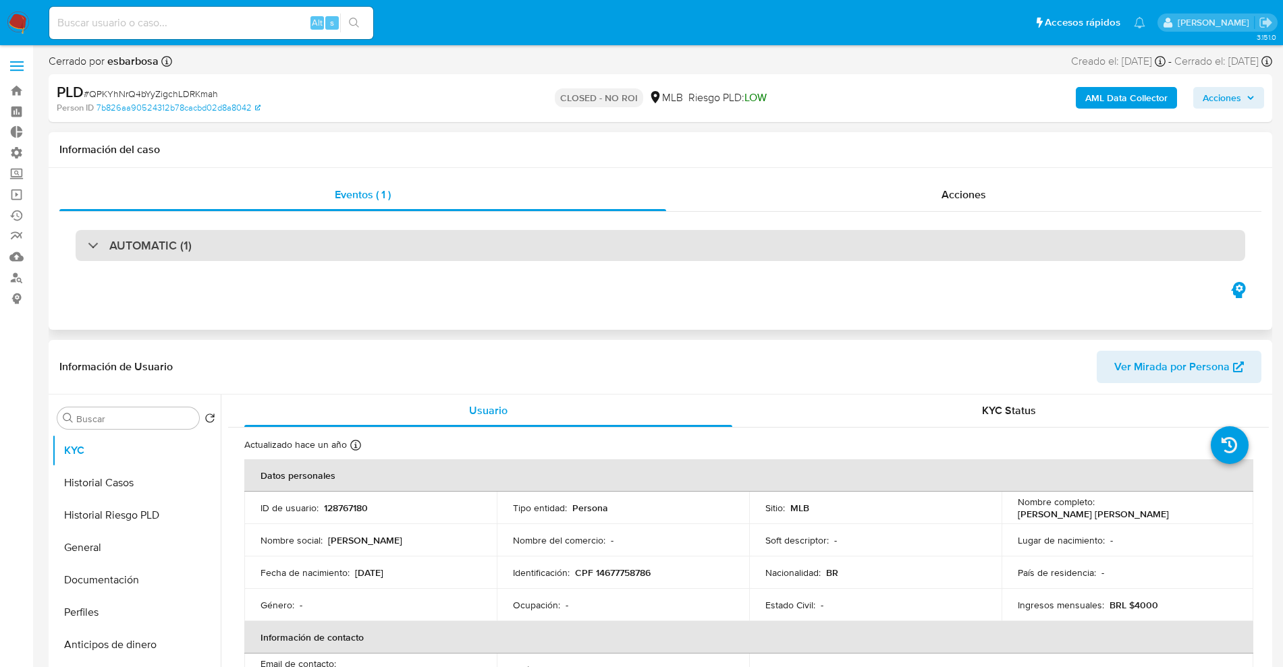
click at [844, 242] on div "AUTOMATIC (1)" at bounding box center [661, 245] width 1170 height 31
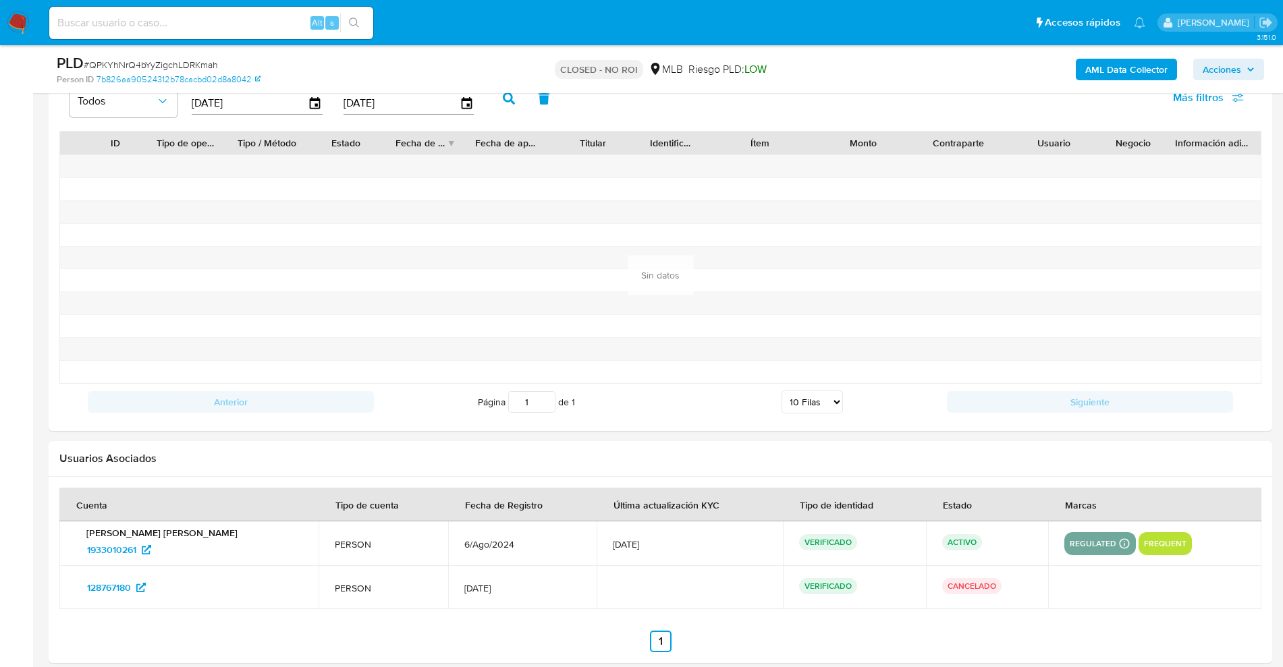
scroll to position [1960, 0]
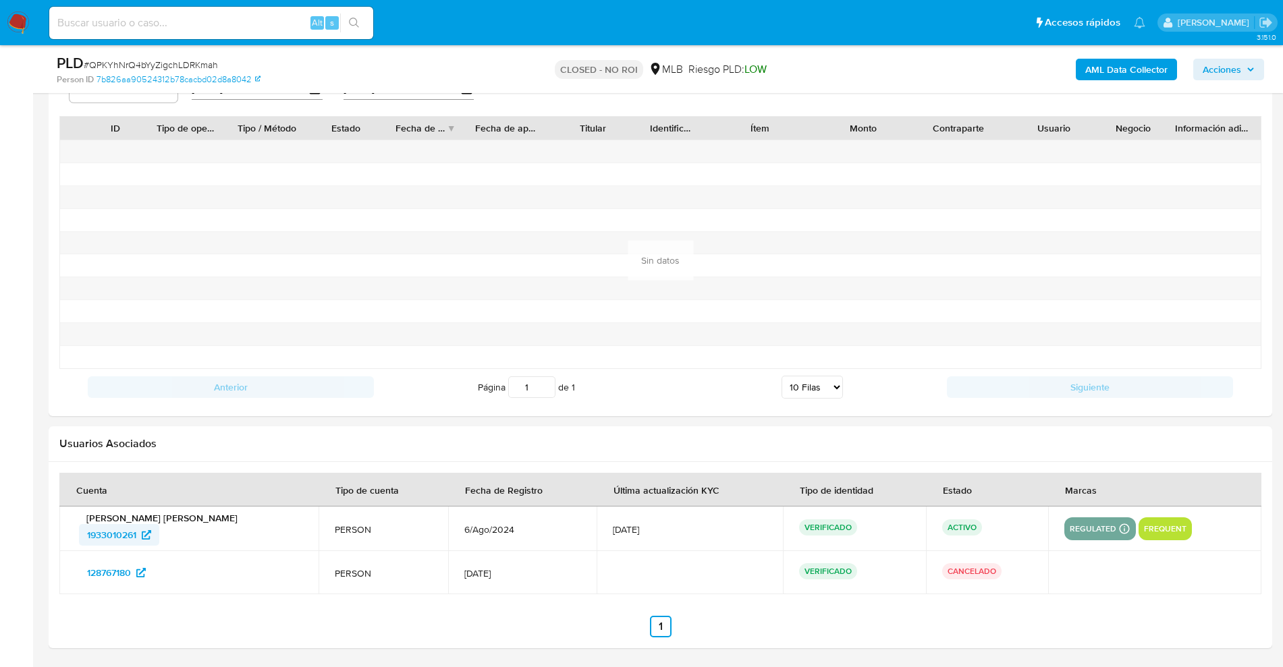
click at [113, 533] on span "1933010261" at bounding box center [111, 535] width 49 height 22
click at [109, 580] on span "128767180" at bounding box center [109, 573] width 44 height 22
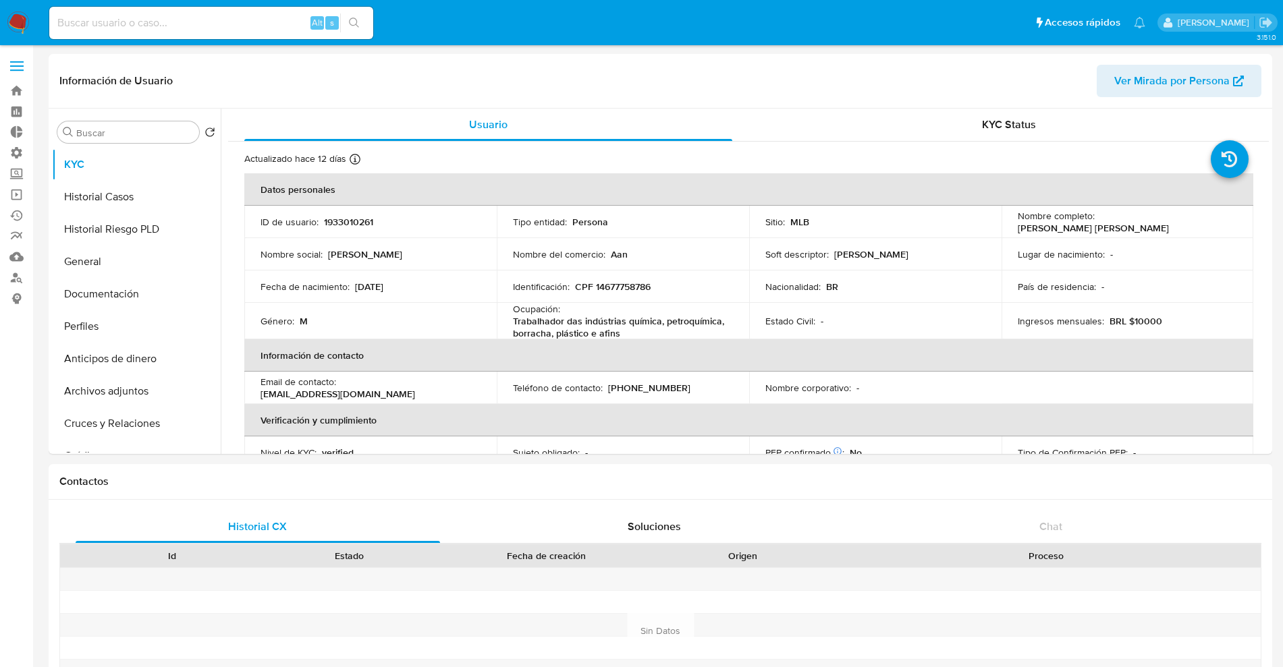
select select "10"
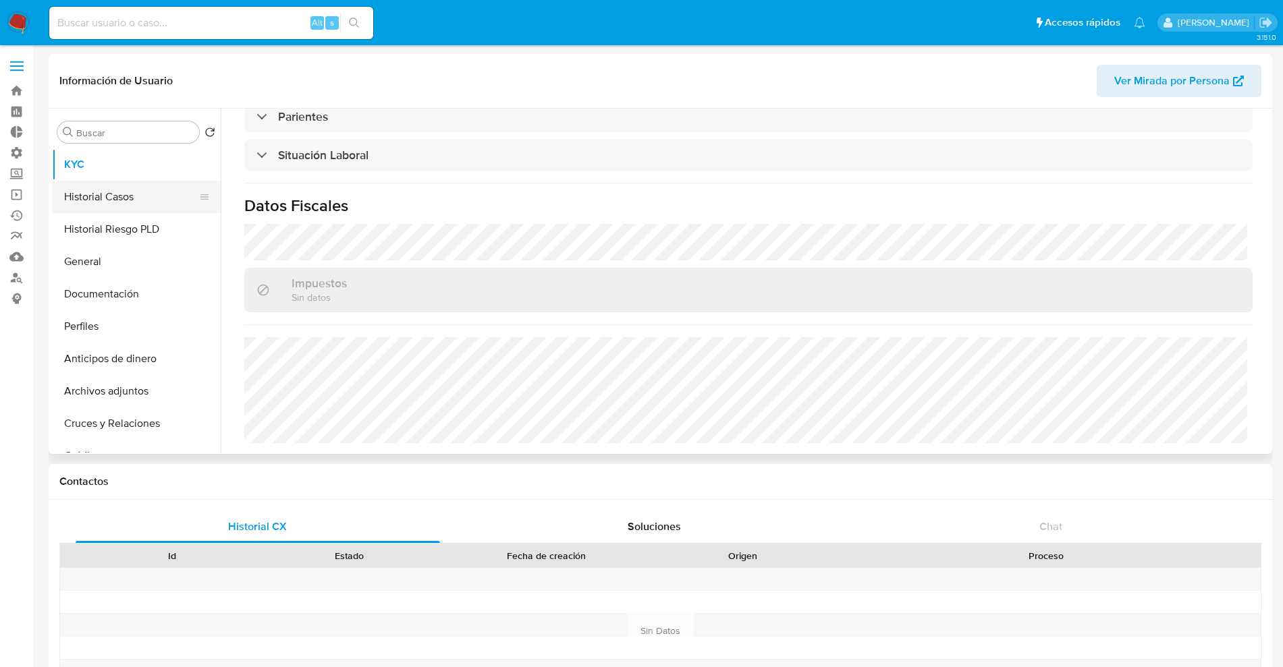
click at [113, 195] on button "Historial Casos" at bounding box center [131, 197] width 158 height 32
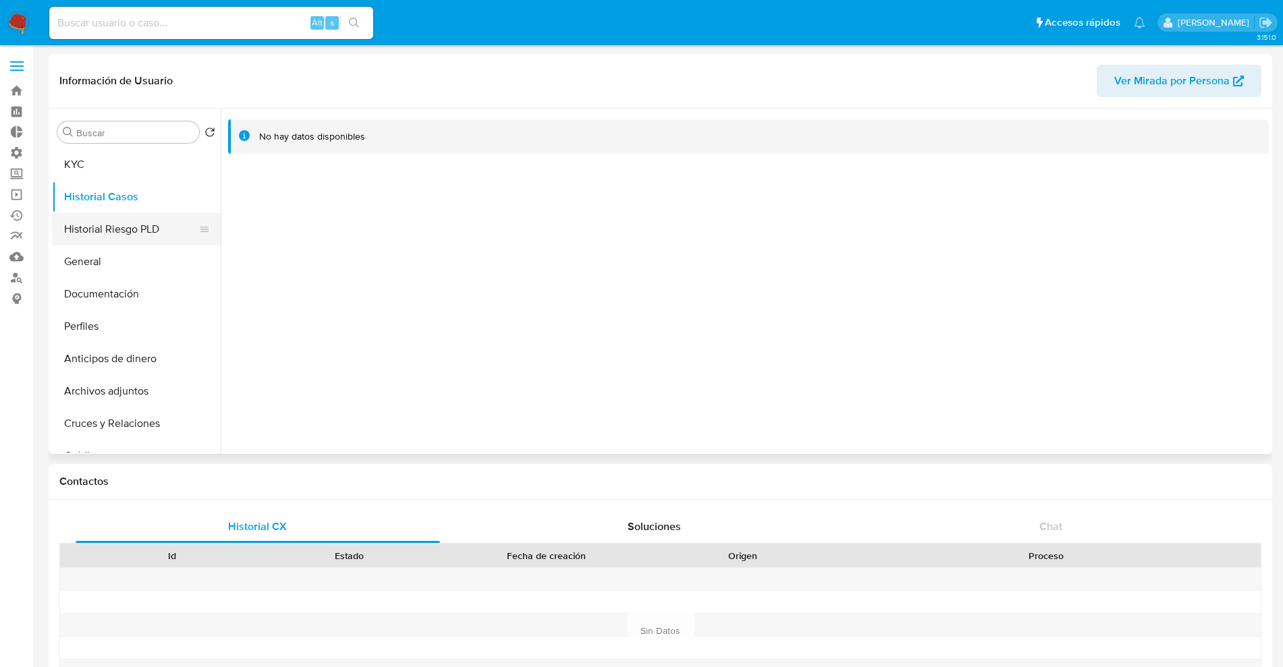
click at [142, 229] on button "Historial Riesgo PLD" at bounding box center [131, 229] width 158 height 32
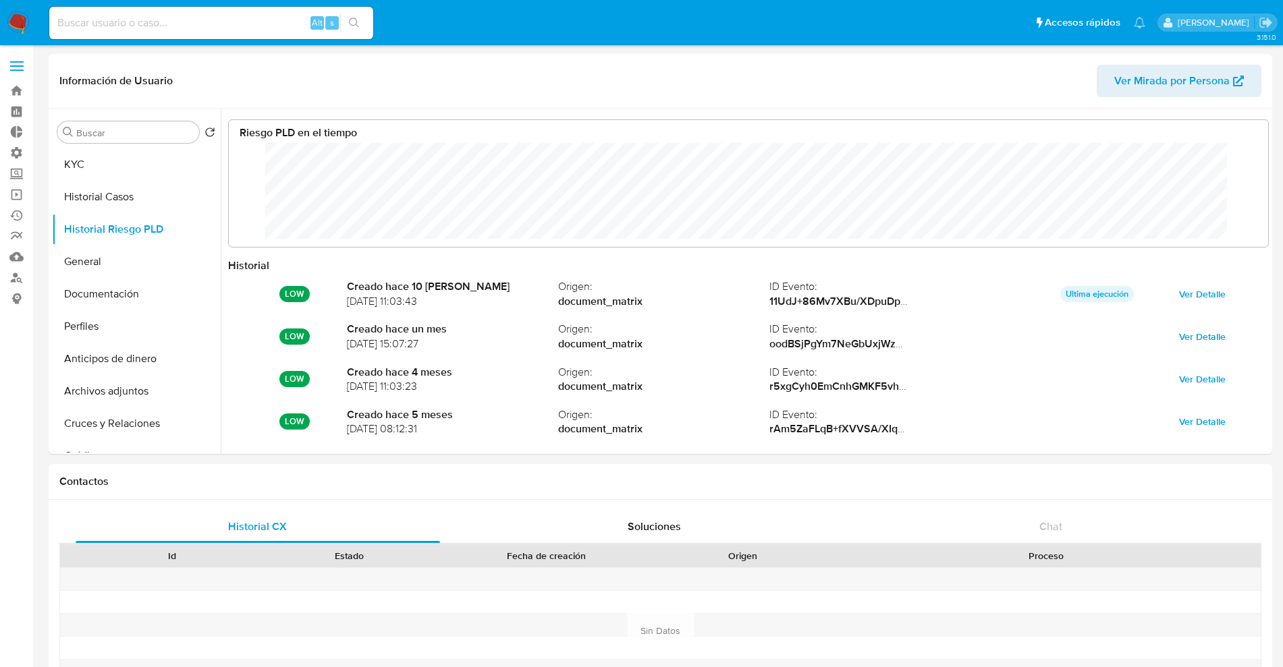
scroll to position [101, 1012]
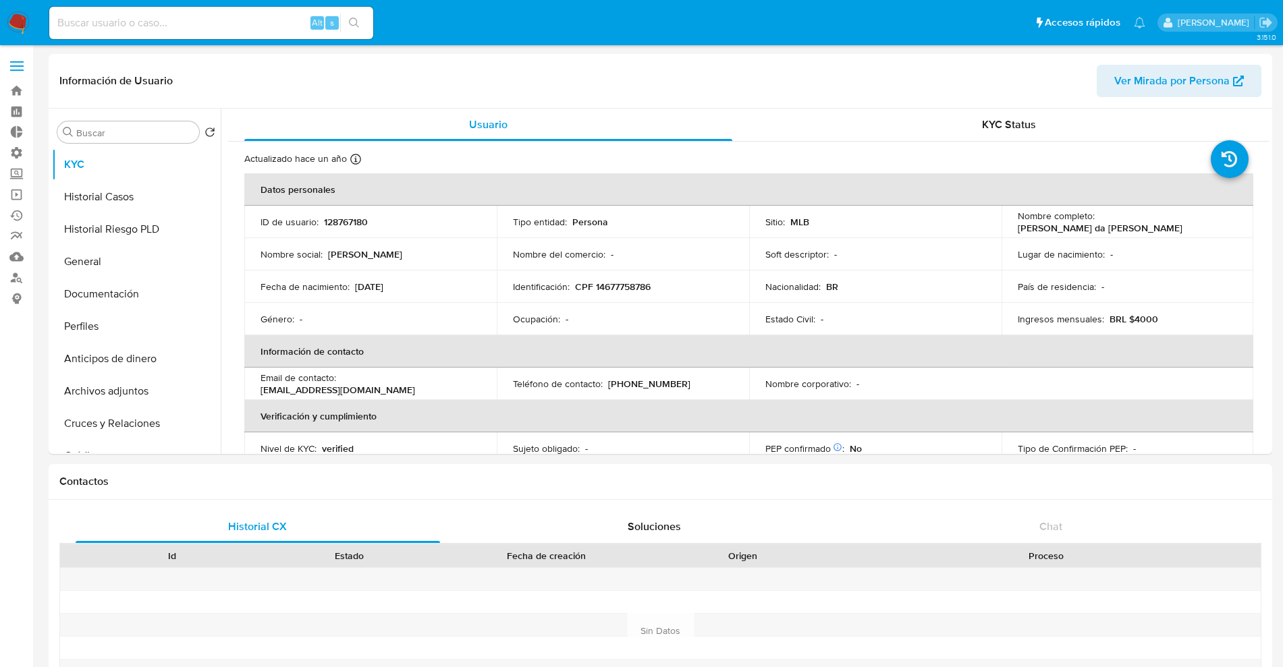
select select "10"
click at [109, 14] on input at bounding box center [211, 23] width 324 height 18
paste input "1466935709"
type input "1466935709"
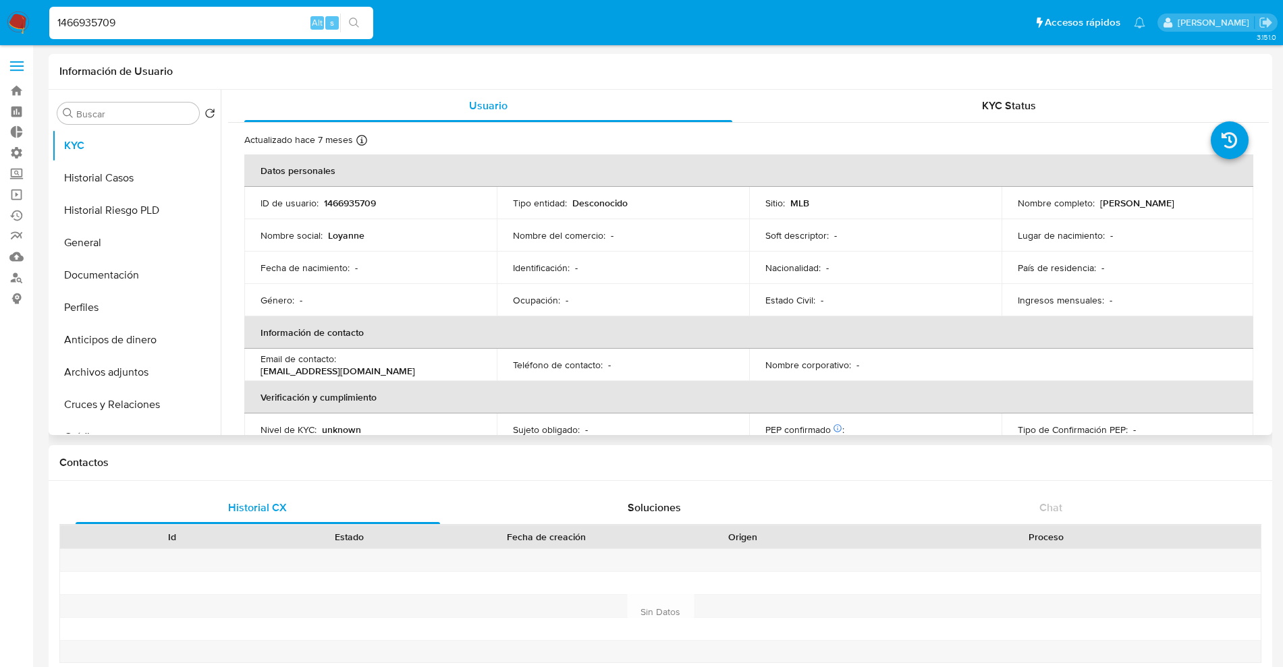
select select "10"
click at [1044, 104] on div "KYC Status" at bounding box center [1009, 106] width 488 height 32
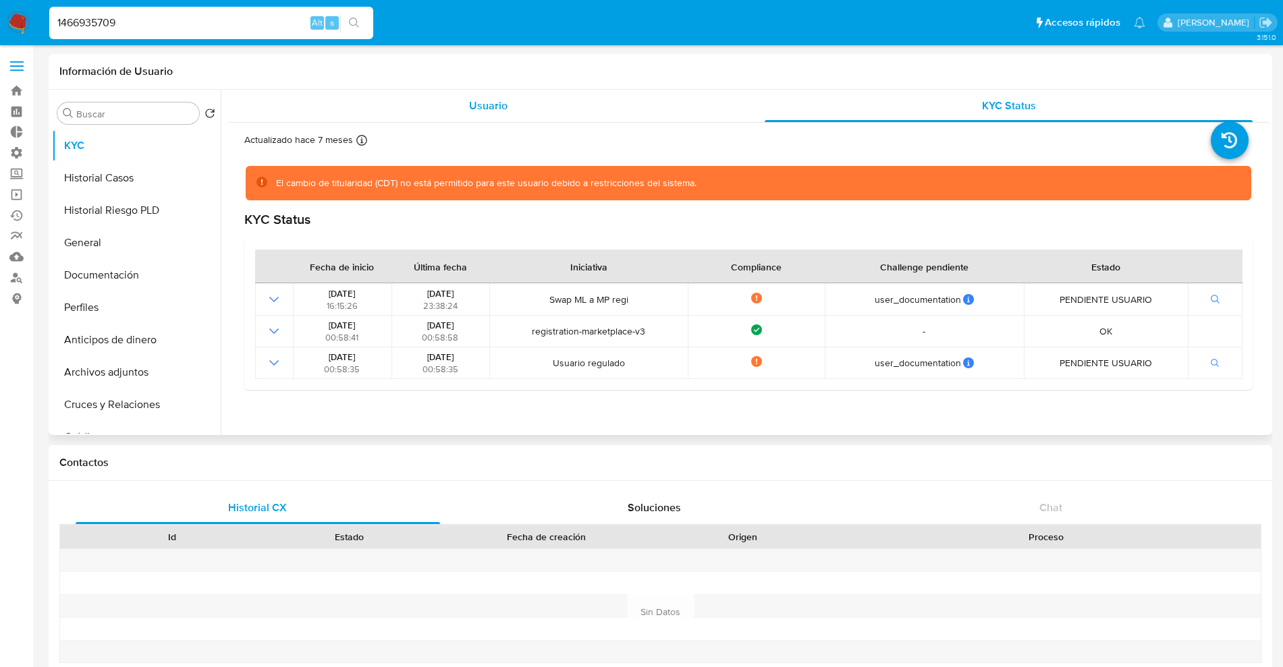
click at [497, 91] on div "Usuario" at bounding box center [488, 106] width 488 height 32
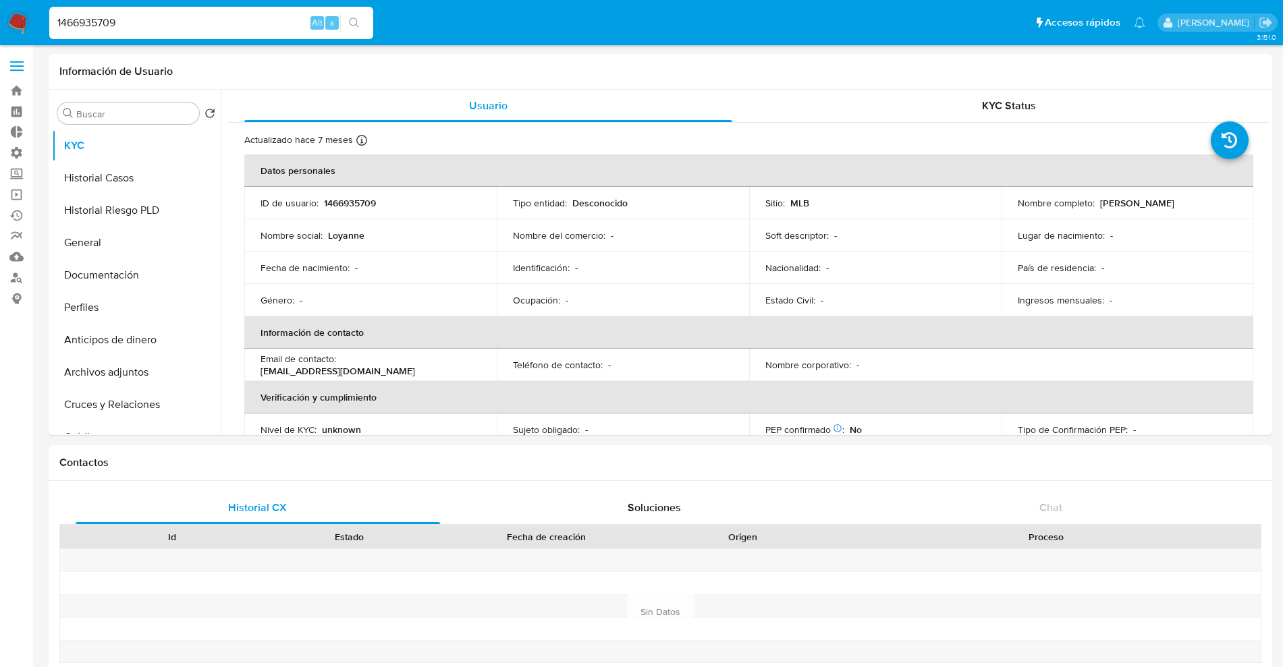
drag, startPoint x: 194, startPoint y: 14, endPoint x: 7, endPoint y: 18, distance: 186.3
click at [0, 26] on nav "Pausado Ver notificaciones 1466935709 Alt s Accesos rápidos Presiona las siguie…" at bounding box center [641, 22] width 1283 height 45
paste input "445167523"
type input "445167523"
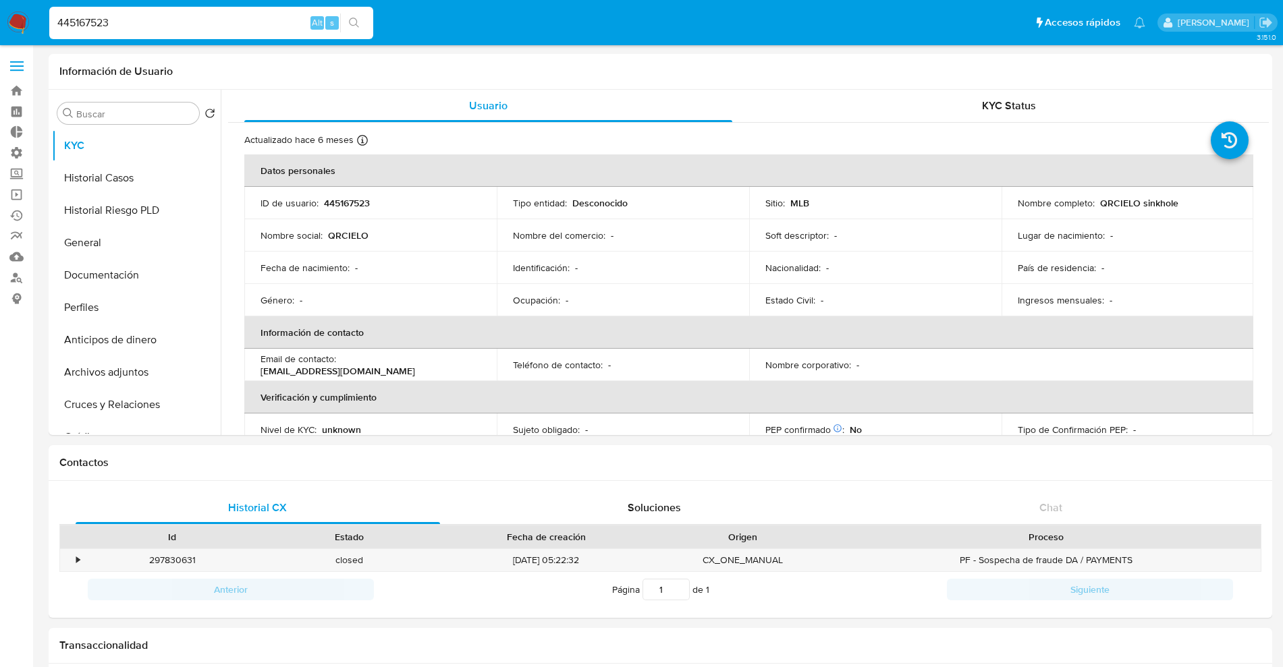
select select "10"
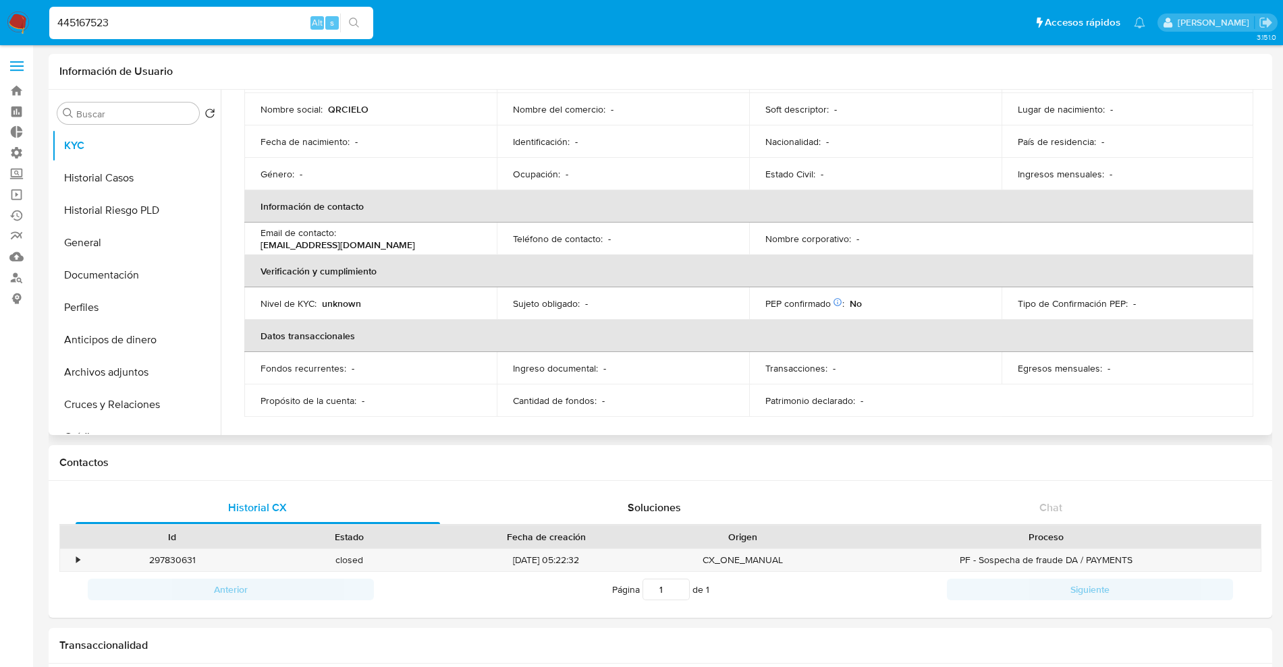
scroll to position [130, 0]
